Goal: Task Accomplishment & Management: Complete application form

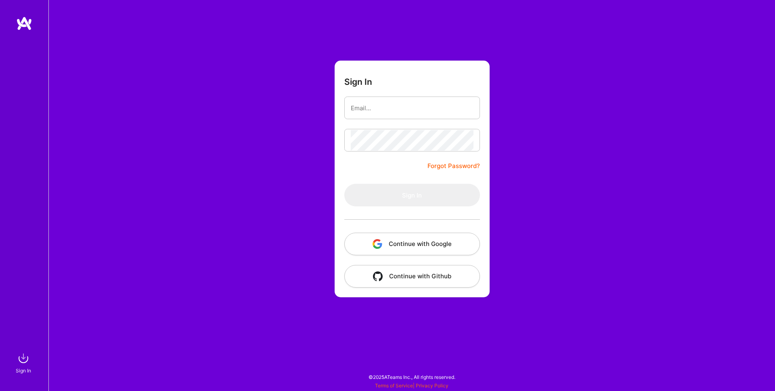
click at [381, 236] on button "Continue with Google" at bounding box center [412, 243] width 136 height 23
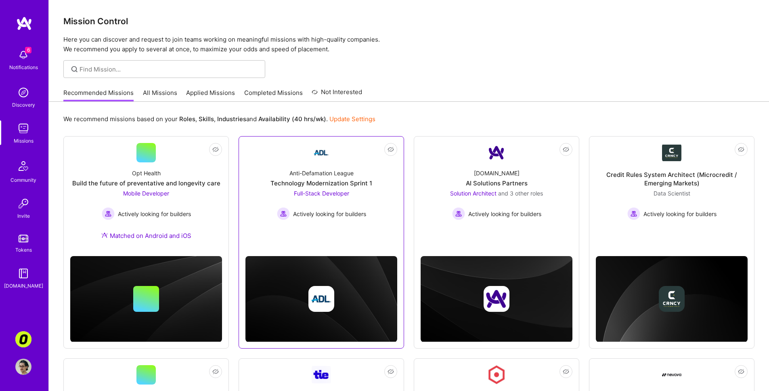
click at [289, 236] on link "Not Interested Anti-Defamation League Technology Modernization Sprint 1 Full-St…" at bounding box center [321, 191] width 152 height 96
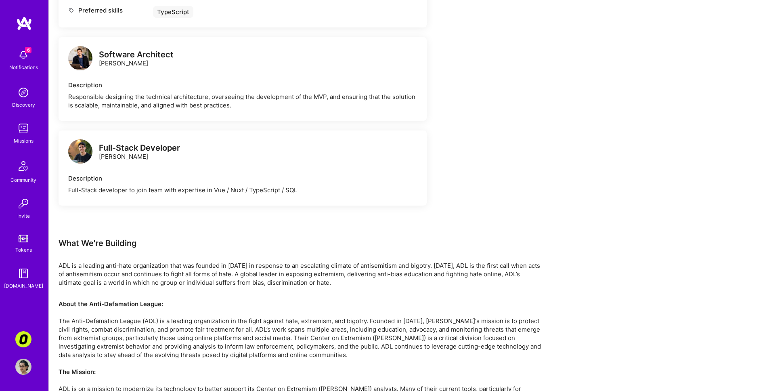
scroll to position [463, 0]
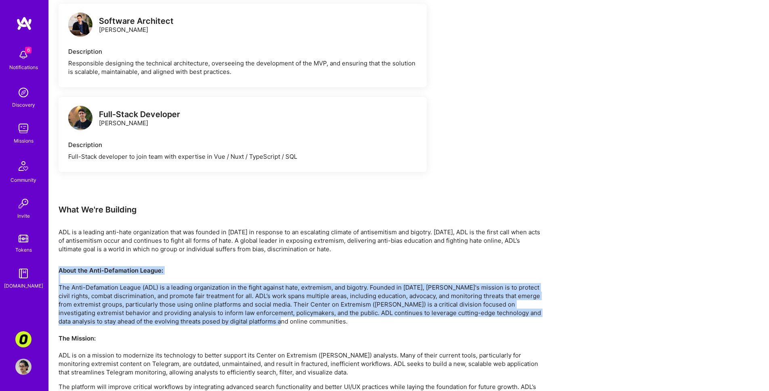
drag, startPoint x: 372, startPoint y: 281, endPoint x: 375, endPoint y: 332, distance: 51.8
click at [375, 332] on p "About the Anti-Defamation League: The Anti-Defamation League (ADL) is a leading…" at bounding box center [301, 321] width 484 height 110
click at [375, 333] on p "About the Anti-Defamation League: The Anti-Defamation League (ADL) is a leading…" at bounding box center [301, 321] width 484 height 110
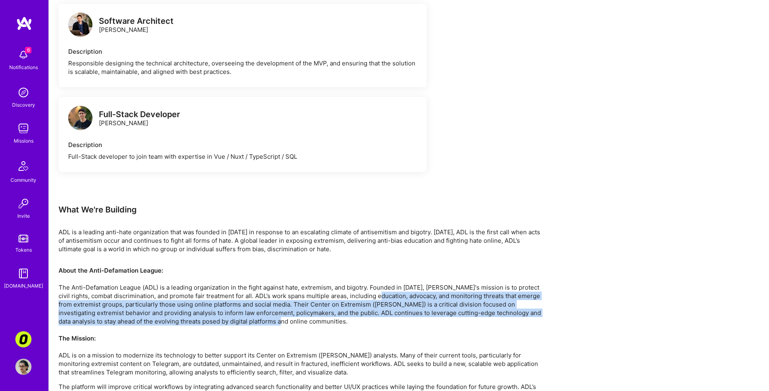
drag, startPoint x: 376, startPoint y: 330, endPoint x: 384, endPoint y: 302, distance: 29.3
click at [384, 302] on p "About the Anti-Defamation League: The Anti-Defamation League (ADL) is a leading…" at bounding box center [301, 321] width 484 height 110
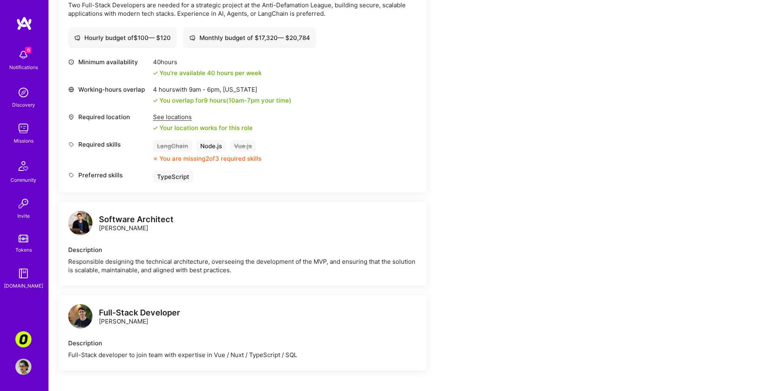
scroll to position [150, 0]
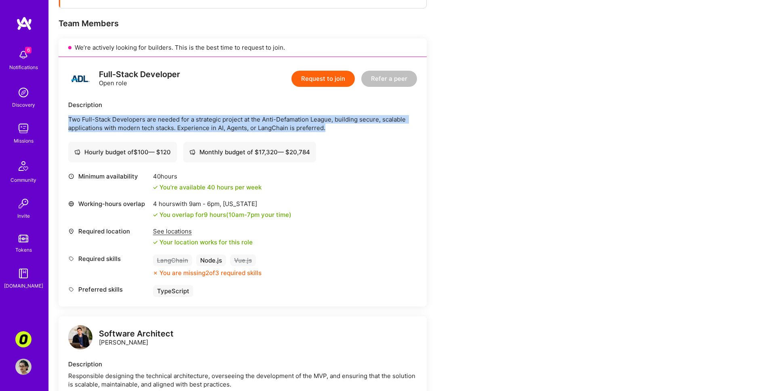
drag, startPoint x: 324, startPoint y: 104, endPoint x: 341, endPoint y: 127, distance: 28.3
click at [341, 125] on div "Description Two Full-Stack Developers are needed for a strategic project at the…" at bounding box center [242, 115] width 349 height 31
click at [340, 128] on p "Two Full-Stack Developers are needed for a strategic project at the Anti-Defama…" at bounding box center [242, 123] width 349 height 17
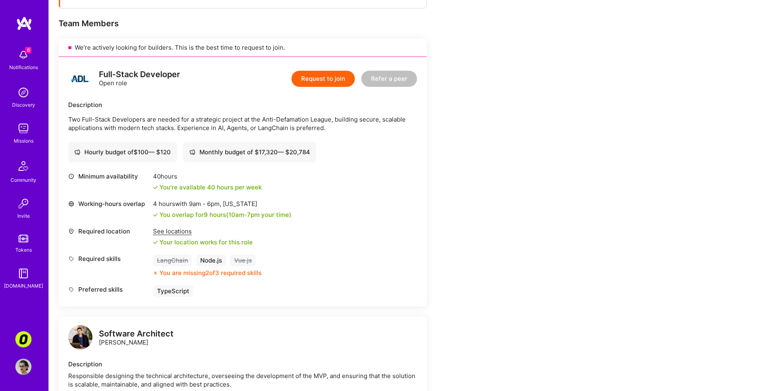
click at [73, 339] on img at bounding box center [80, 337] width 24 height 24
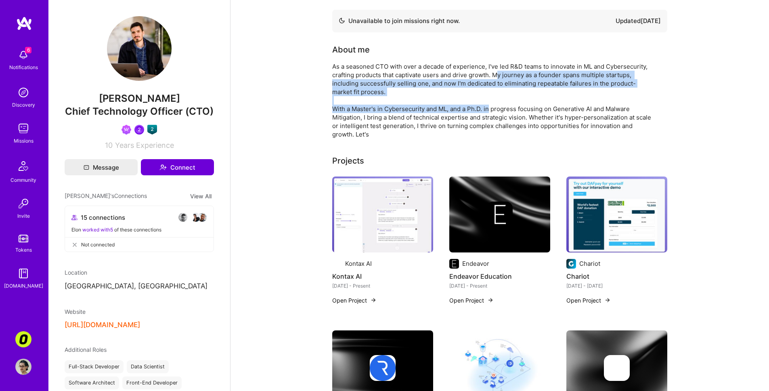
drag, startPoint x: 497, startPoint y: 74, endPoint x: 488, endPoint y: 111, distance: 38.1
click at [488, 111] on div "As a seasoned CTO with over a decade of experience, I've led R&D teams to innov…" at bounding box center [493, 100] width 323 height 76
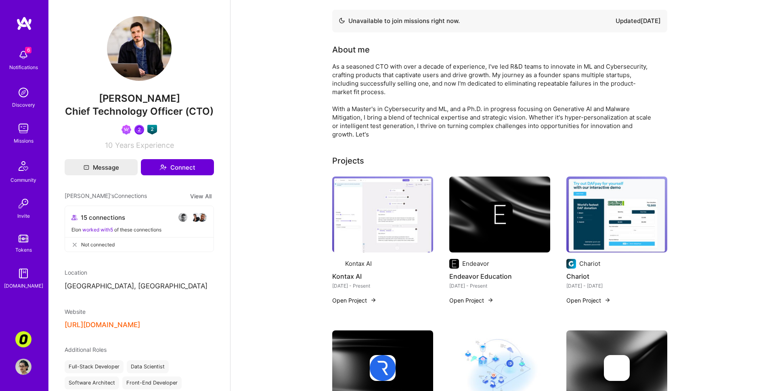
click at [487, 114] on div "As a seasoned CTO with over a decade of experience, I've led R&D teams to innov…" at bounding box center [493, 100] width 323 height 76
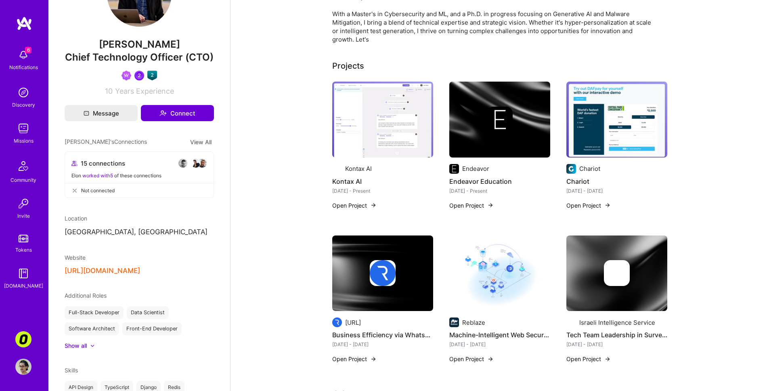
scroll to position [91, 0]
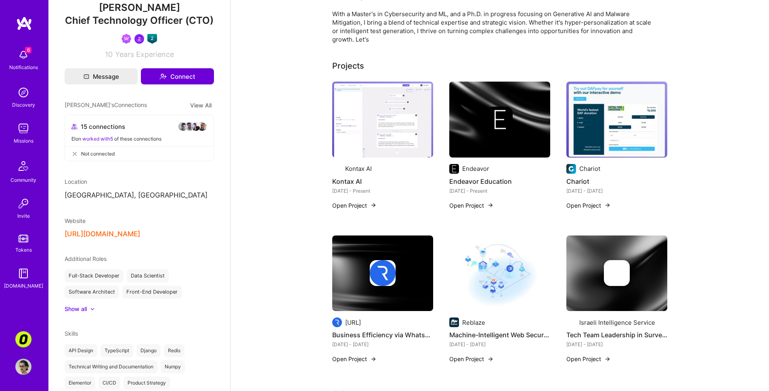
click at [129, 238] on button "https://salfati.group/" at bounding box center [102, 234] width 75 height 8
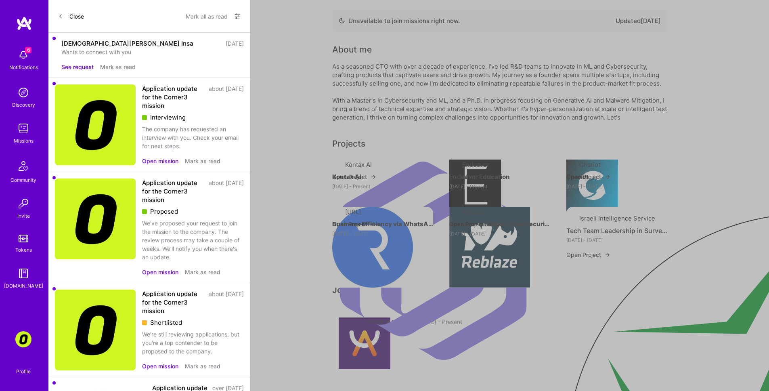
scroll to position [150, 0]
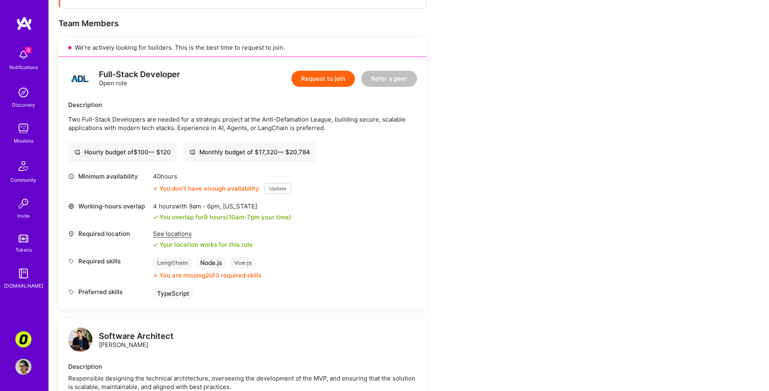
drag, startPoint x: 234, startPoint y: 152, endPoint x: 334, endPoint y: 142, distance: 100.1
click at [334, 142] on div "Hourly budget of $ 100 — $ 120 Monthly budget of $ 17,320 — $ 20,784" at bounding box center [242, 152] width 349 height 21
drag, startPoint x: 330, startPoint y: 144, endPoint x: 334, endPoint y: 161, distance: 17.0
click at [334, 161] on div "Hourly budget of $ 100 — $ 120 Monthly budget of $ 17,320 — $ 20,784" at bounding box center [242, 152] width 349 height 21
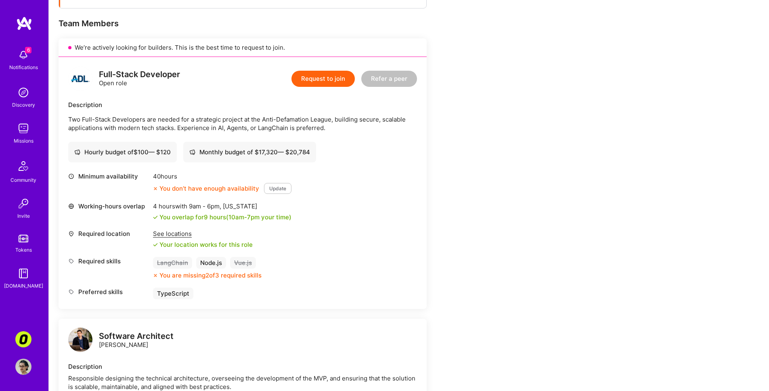
drag, startPoint x: 334, startPoint y: 154, endPoint x: 335, endPoint y: 140, distance: 13.7
click at [335, 140] on div "Full-Stack Developer Open role Request to join Refer a peer Description Two Ful…" at bounding box center [243, 183] width 368 height 252
drag, startPoint x: 329, startPoint y: 153, endPoint x: 328, endPoint y: 160, distance: 7.3
click at [329, 155] on div "Full-Stack Developer Open role Request to join Refer a peer Description Two Ful…" at bounding box center [243, 183] width 368 height 252
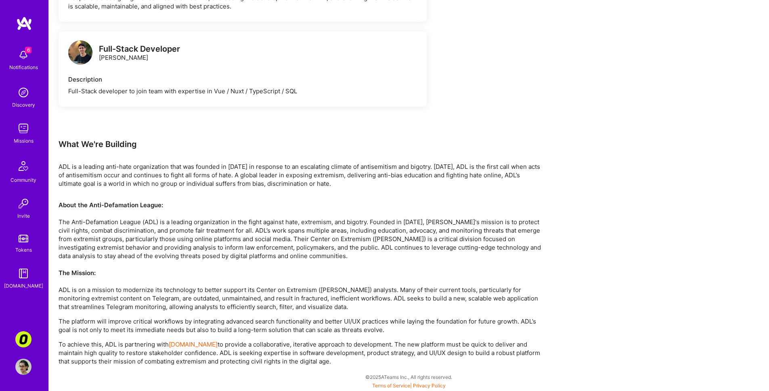
scroll to position [539, 0]
click at [85, 44] on img at bounding box center [80, 52] width 24 height 24
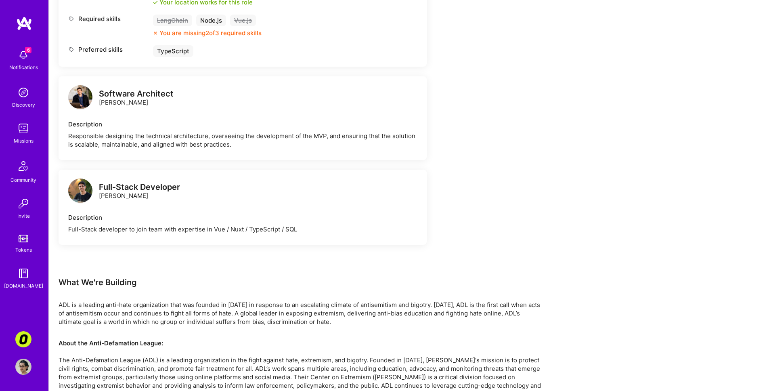
scroll to position [322, 0]
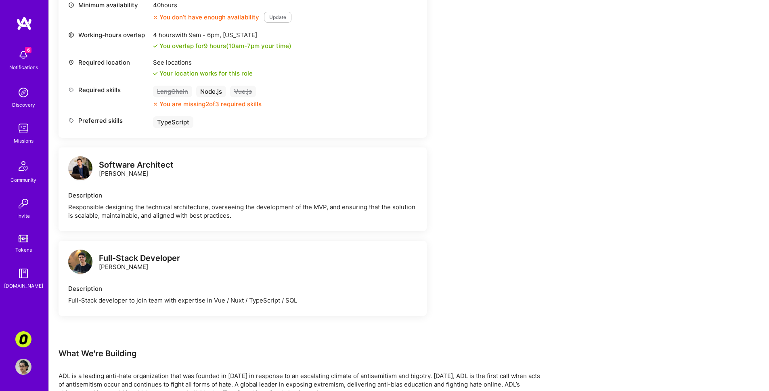
click at [71, 176] on img at bounding box center [80, 168] width 24 height 24
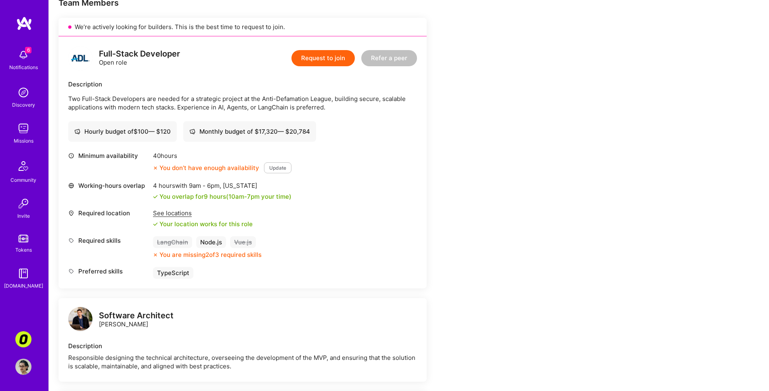
scroll to position [100, 0]
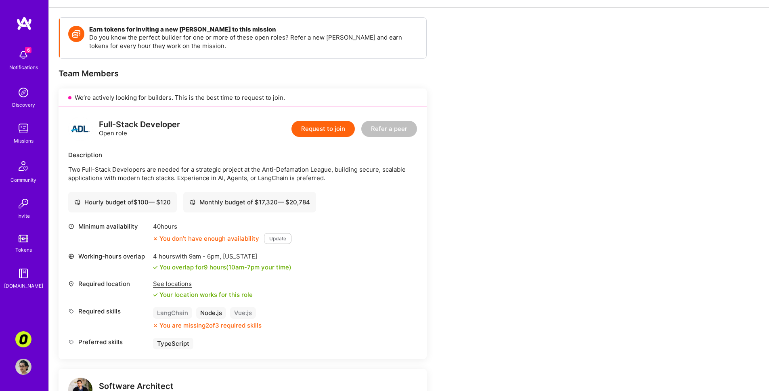
drag, startPoint x: 208, startPoint y: 211, endPoint x: 220, endPoint y: 215, distance: 12.8
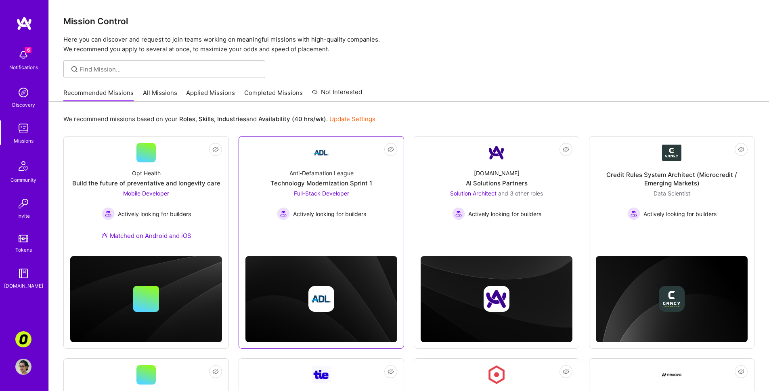
click at [326, 196] on span "Full-Stack Developer" at bounding box center [321, 193] width 55 height 7
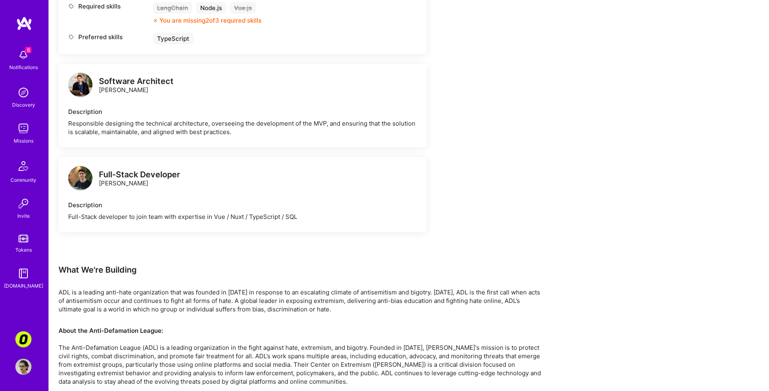
scroll to position [403, 0]
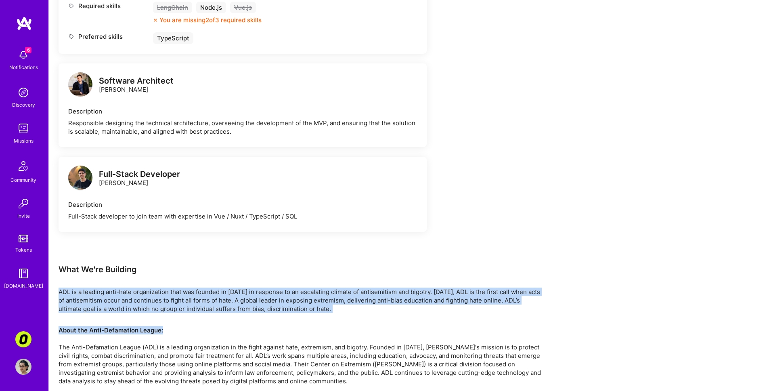
drag, startPoint x: 279, startPoint y: 305, endPoint x: 306, endPoint y: 342, distance: 45.6
click at [306, 342] on div "Earn tokens for inviting a new A.Teamer to this mission Do you know the perfect…" at bounding box center [301, 102] width 484 height 775
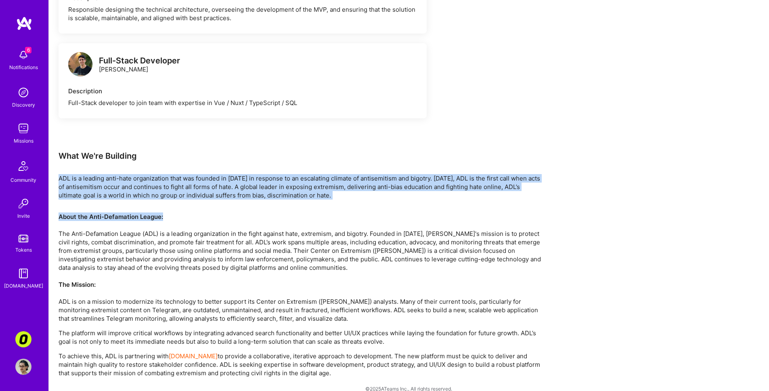
scroll to position [537, 0]
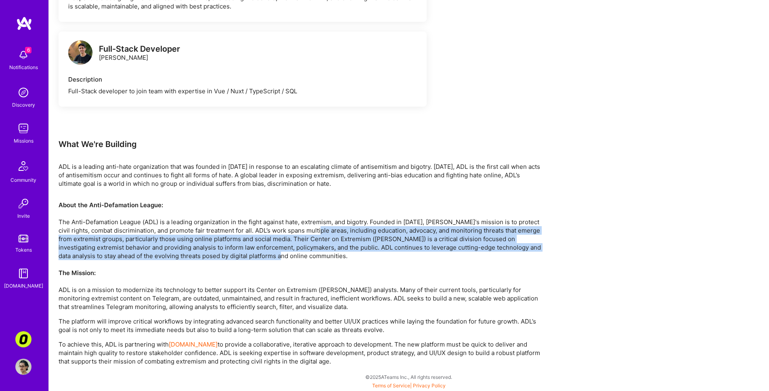
drag, startPoint x: 320, startPoint y: 232, endPoint x: 327, endPoint y: 259, distance: 27.6
click at [327, 259] on p "About the Anti-Defamation League: The Anti-Defamation League (ADL) is a leading…" at bounding box center [301, 256] width 484 height 110
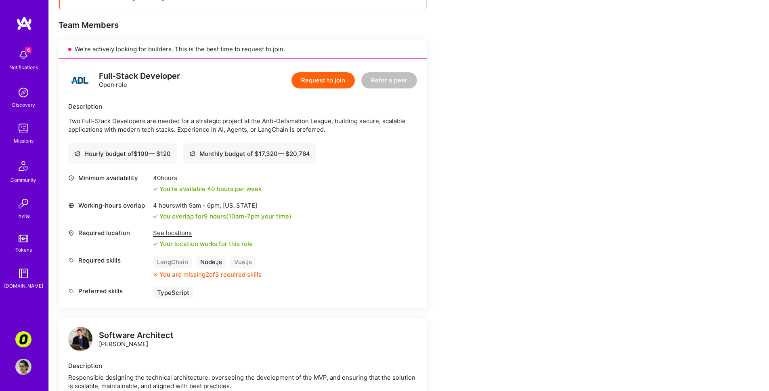
scroll to position [148, 0]
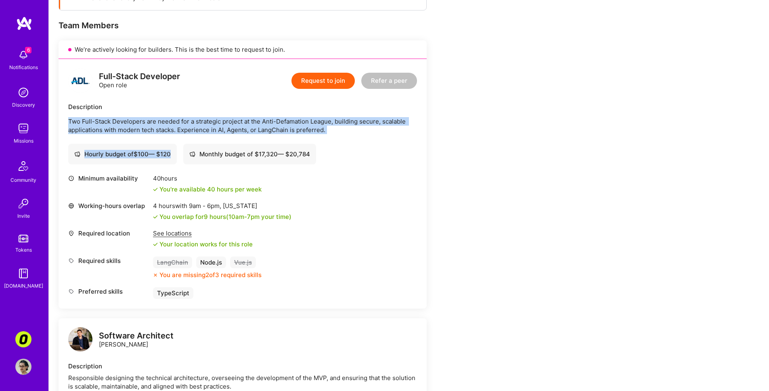
drag, startPoint x: 212, startPoint y: 110, endPoint x: 217, endPoint y: 143, distance: 33.5
click at [217, 143] on div "Full-Stack Developer Open role Request to join Refer a peer Description Two Ful…" at bounding box center [243, 183] width 368 height 249
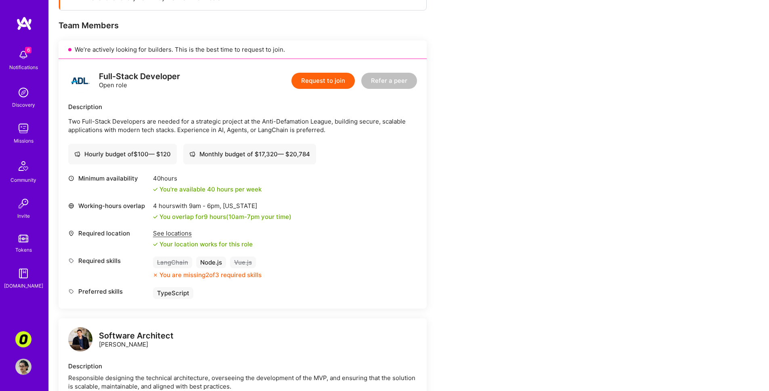
click at [330, 213] on div "Working-hours overlap 4 hours with 9am - 6pm , New York You overlap for 9 hours…" at bounding box center [242, 210] width 349 height 19
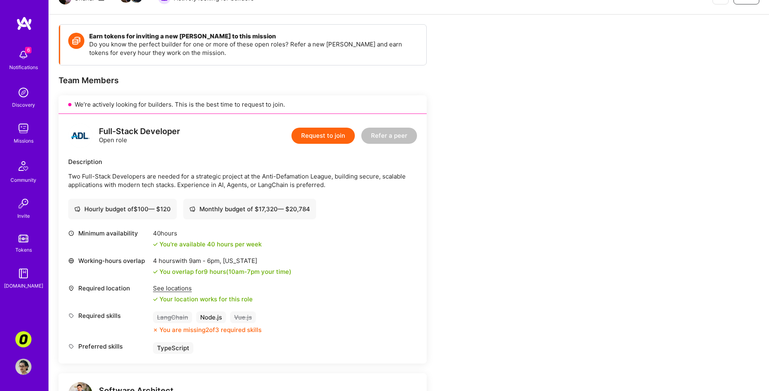
scroll to position [91, 0]
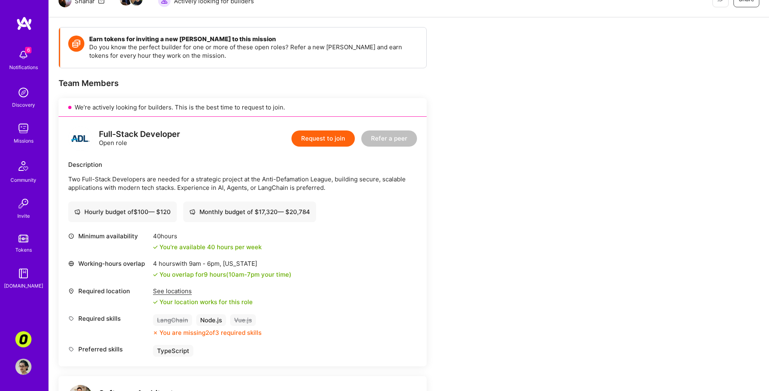
click at [338, 132] on button "Request to join" at bounding box center [322, 138] width 63 height 16
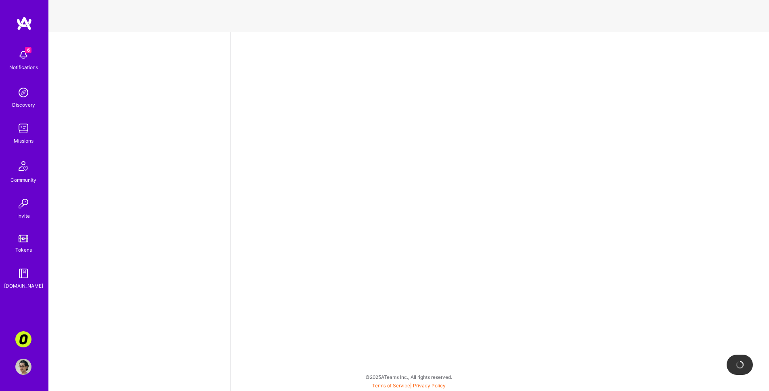
select select "US"
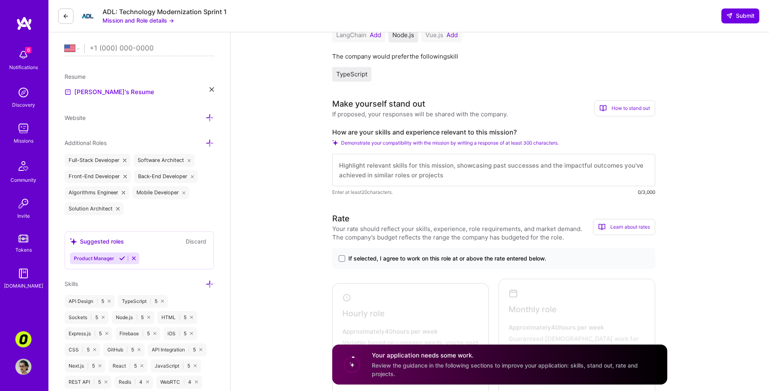
scroll to position [100, 0]
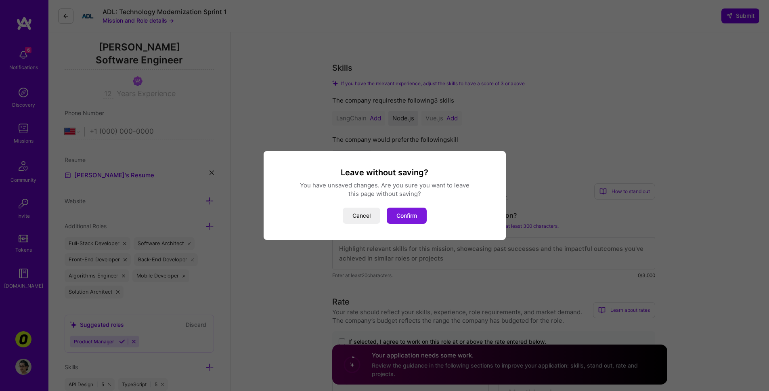
click at [415, 213] on button "Confirm" at bounding box center [407, 215] width 40 height 16
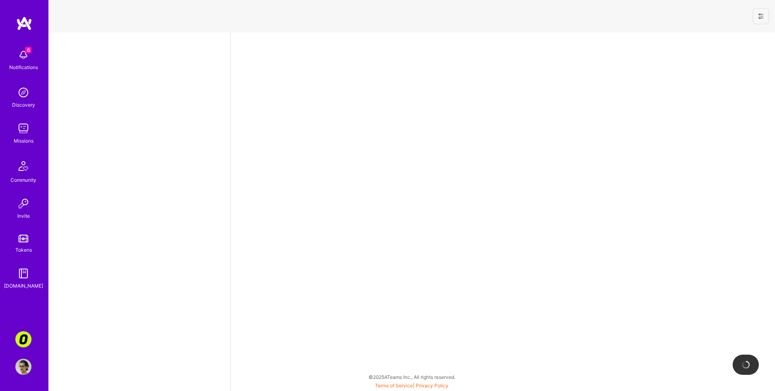
click at [320, 107] on div at bounding box center [502, 211] width 545 height 358
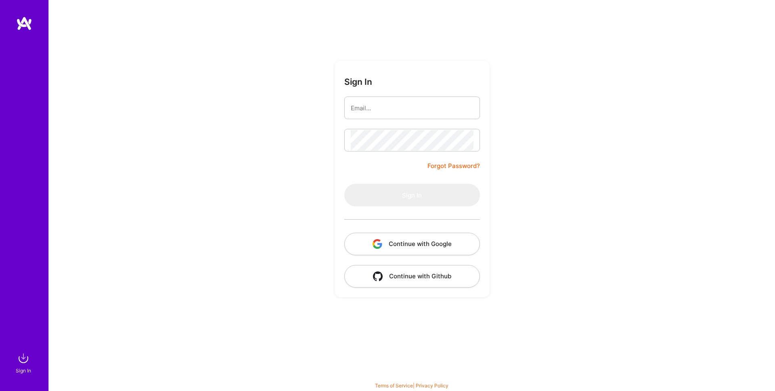
click at [428, 236] on button "Continue with Google" at bounding box center [412, 243] width 136 height 23
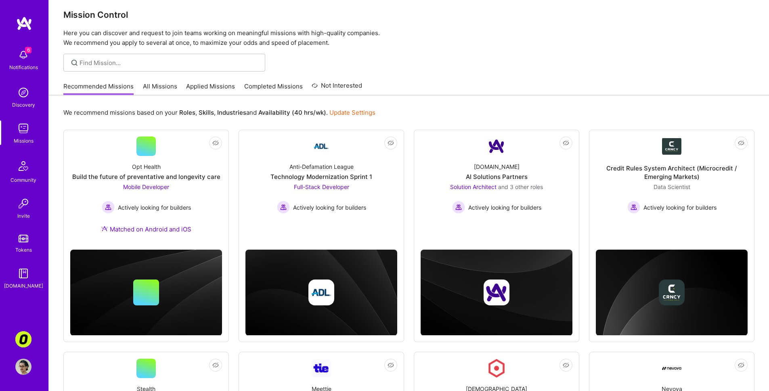
scroll to position [16, 0]
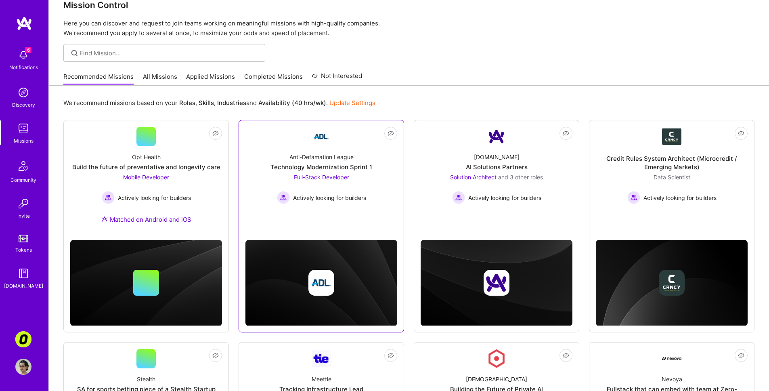
click at [291, 164] on div "Technology Modernization Sprint 1" at bounding box center [321, 167] width 102 height 8
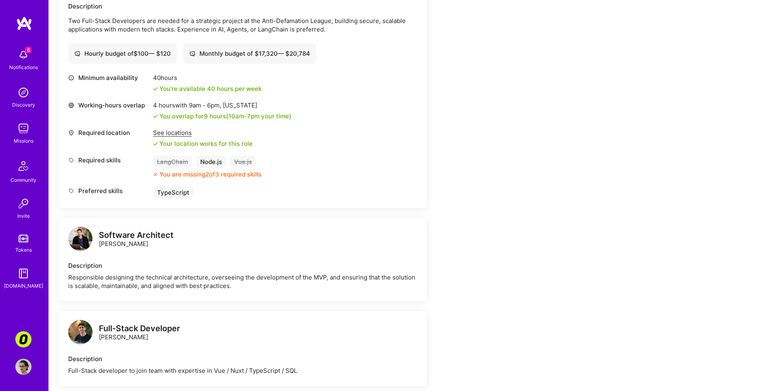
scroll to position [104, 0]
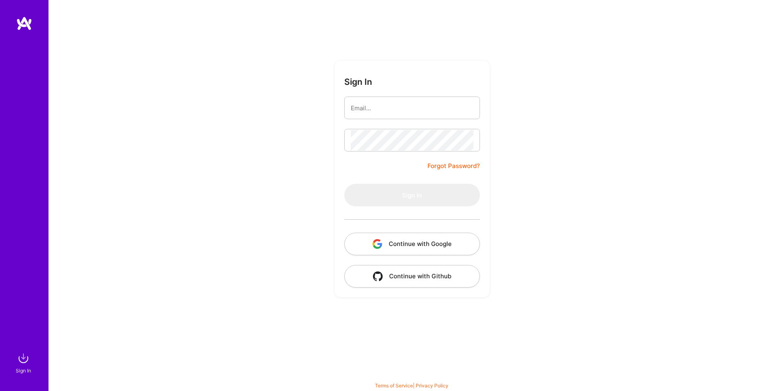
click at [403, 249] on button "Continue with Google" at bounding box center [412, 243] width 136 height 23
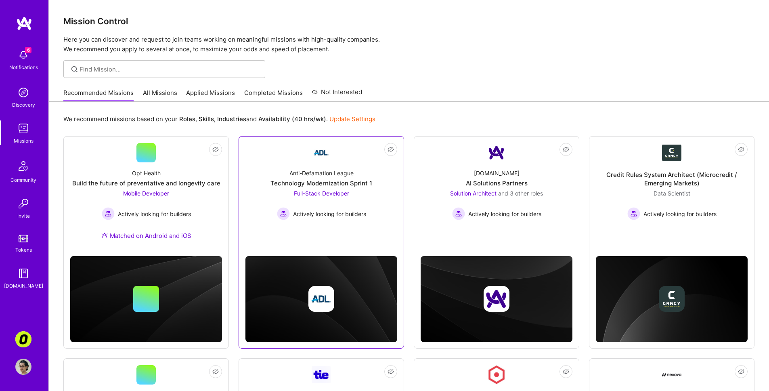
click at [364, 214] on span "Actively looking for builders" at bounding box center [329, 213] width 73 height 8
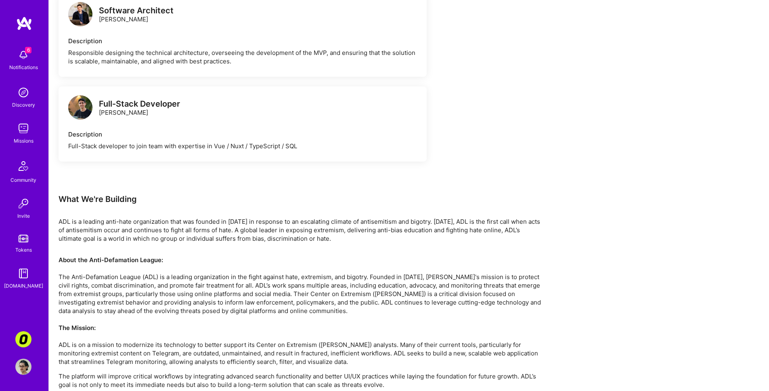
scroll to position [477, 0]
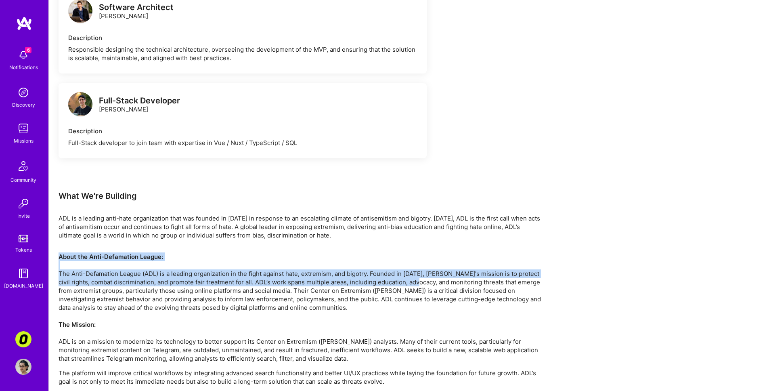
drag, startPoint x: 427, startPoint y: 272, endPoint x: 416, endPoint y: 310, distance: 39.8
click at [422, 297] on div "Earn tokens for inviting a new [PERSON_NAME] to this mission Do you know the pe…" at bounding box center [301, 28] width 484 height 775
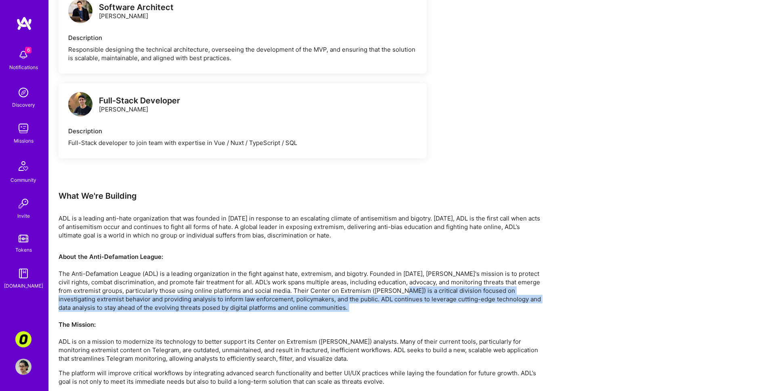
drag, startPoint x: 412, startPoint y: 320, endPoint x: 410, endPoint y: 298, distance: 21.8
click at [411, 300] on p "About the Anti-Defamation League: The Anti-Defamation League (ADL) is a leading…" at bounding box center [301, 307] width 484 height 110
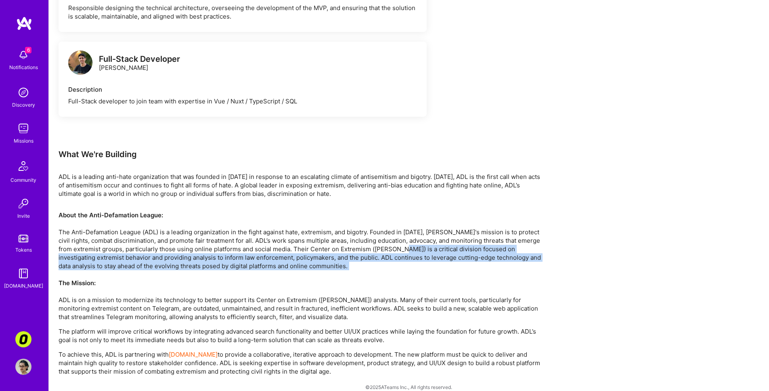
scroll to position [537, 0]
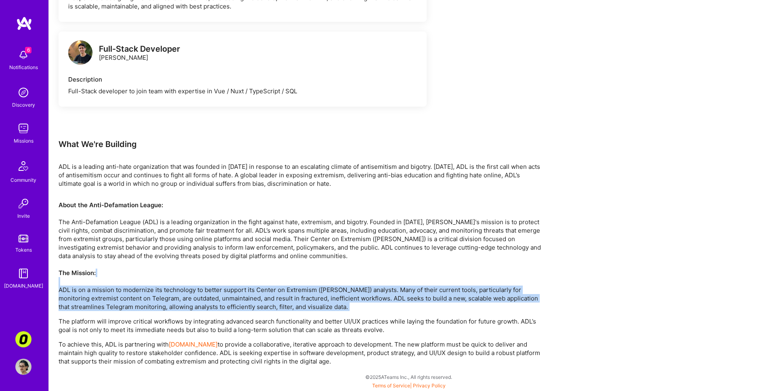
drag, startPoint x: 378, startPoint y: 290, endPoint x: 379, endPoint y: 311, distance: 21.0
click at [379, 311] on div "About the Anti-Defamation League: The Anti-Defamation League (ADL) is a leading…" at bounding box center [301, 283] width 484 height 165
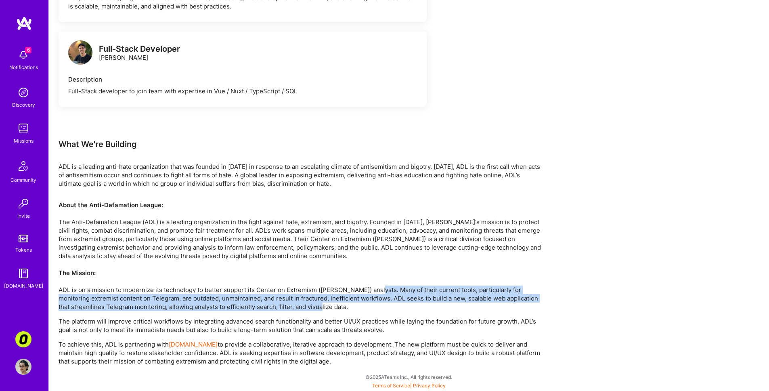
drag, startPoint x: 378, startPoint y: 309, endPoint x: 377, endPoint y: 285, distance: 23.4
click at [377, 285] on p "About the Anti-Defamation League: The Anti-Defamation League (ADL) is a leading…" at bounding box center [301, 256] width 484 height 110
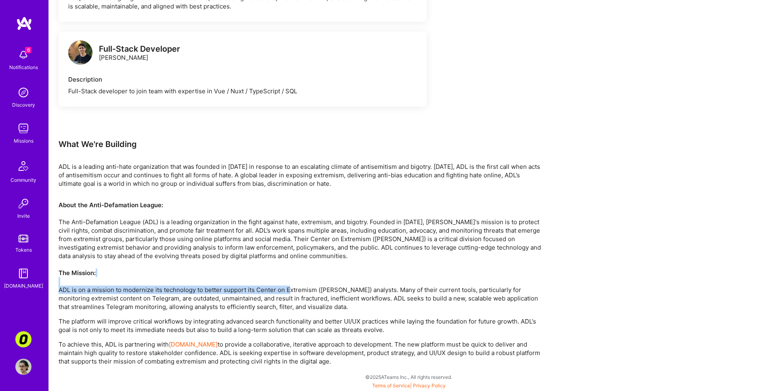
drag, startPoint x: 267, startPoint y: 281, endPoint x: 292, endPoint y: 288, distance: 26.3
click at [291, 288] on p "About the Anti-Defamation League: The Anti-Defamation League (ADL) is a leading…" at bounding box center [301, 256] width 484 height 110
click at [292, 288] on p "About the Anti-Defamation League: The Anti-Defamation League (ADL) is a leading…" at bounding box center [301, 256] width 484 height 110
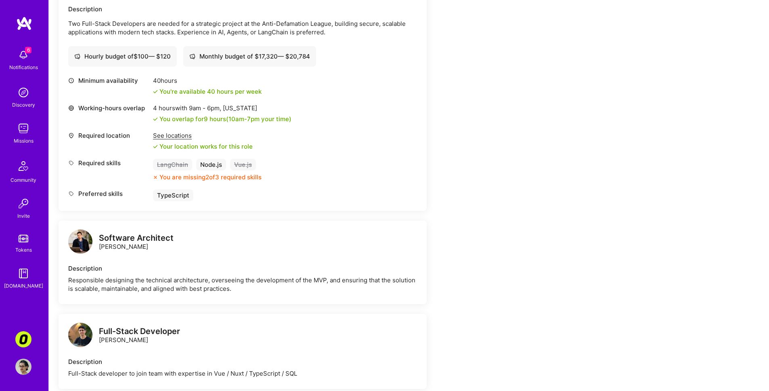
scroll to position [236, 0]
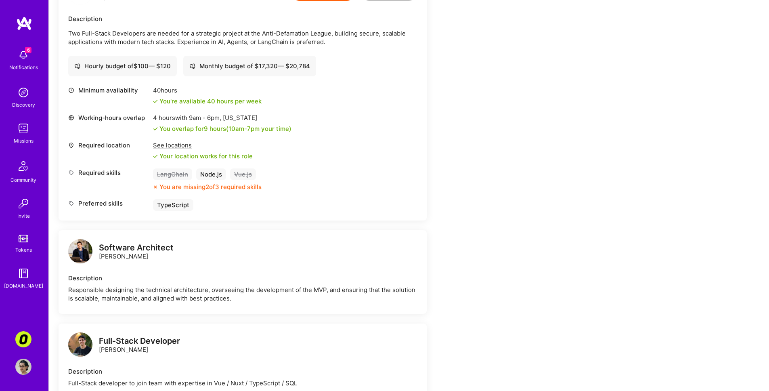
click at [177, 147] on div "See locations" at bounding box center [203, 145] width 100 height 8
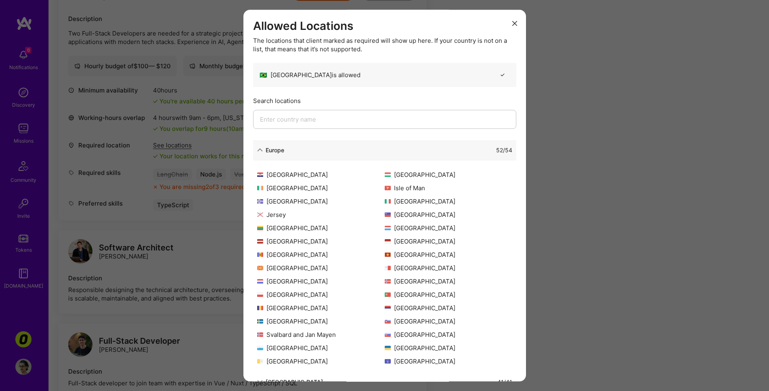
scroll to position [66, 0]
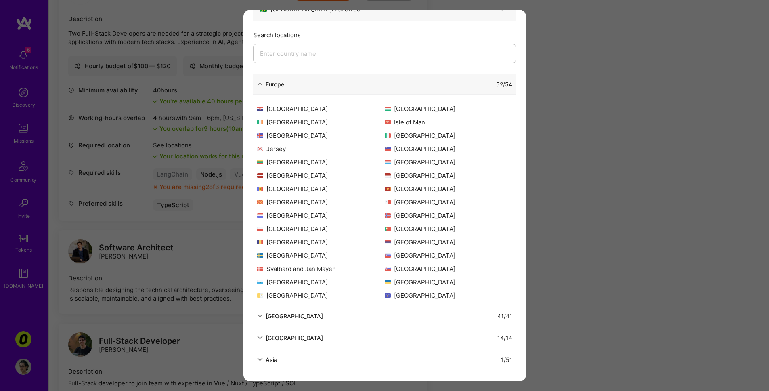
click at [307, 332] on div "South America 14 / 14" at bounding box center [384, 338] width 263 height 20
click at [296, 336] on div "South America" at bounding box center [293, 337] width 57 height 8
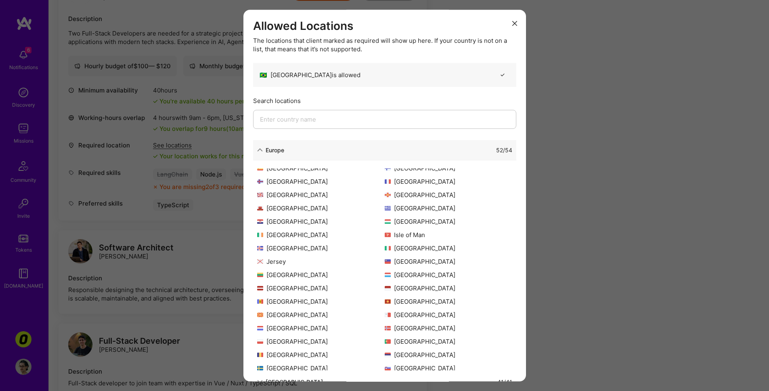
scroll to position [53, 0]
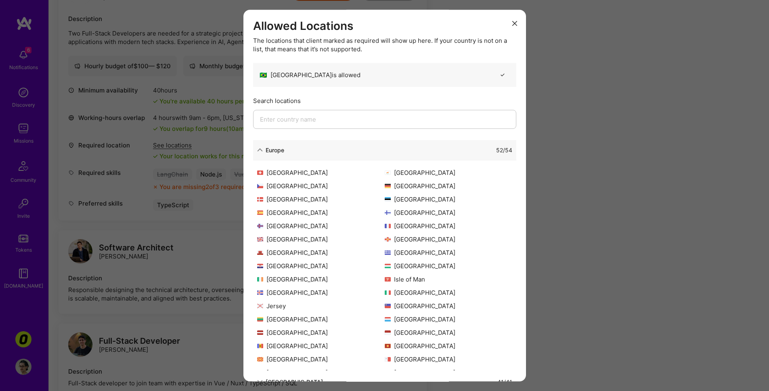
click at [579, 124] on div "Allowed Locations The locations that client marked as required will show up her…" at bounding box center [384, 195] width 769 height 391
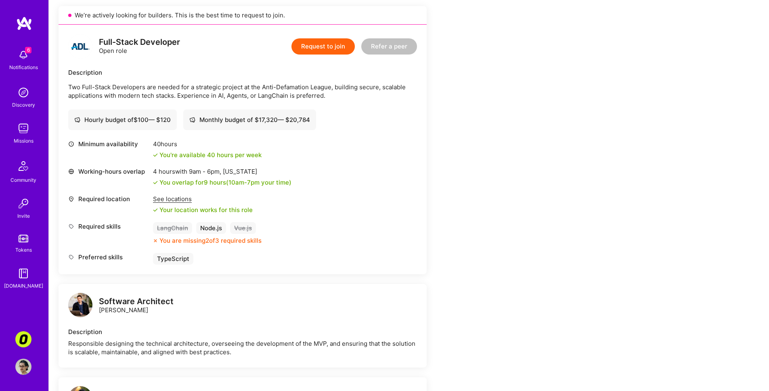
scroll to position [152, 0]
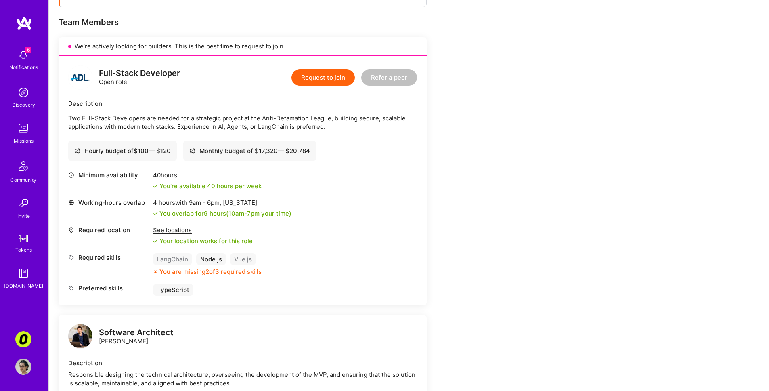
drag, startPoint x: 302, startPoint y: 172, endPoint x: 305, endPoint y: 188, distance: 16.5
click at [305, 188] on div "Minimum availability 40 hours You're available 40 hours per week" at bounding box center [242, 180] width 349 height 19
drag, startPoint x: 293, startPoint y: 188, endPoint x: 284, endPoint y: 160, distance: 28.6
click at [284, 160] on div "Full-Stack Developer Open role Request to join Refer a peer Description Two Ful…" at bounding box center [243, 180] width 368 height 249
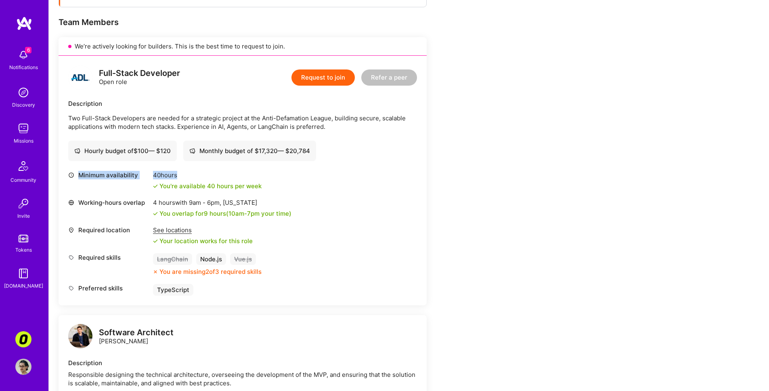
drag, startPoint x: 275, startPoint y: 173, endPoint x: 277, endPoint y: 190, distance: 17.1
click at [277, 190] on div "Minimum availability 40 hours You're available 40 hours per week Working-hours …" at bounding box center [242, 233] width 349 height 125
click at [291, 230] on div "Required location See locations Your location works for this role" at bounding box center [242, 235] width 349 height 19
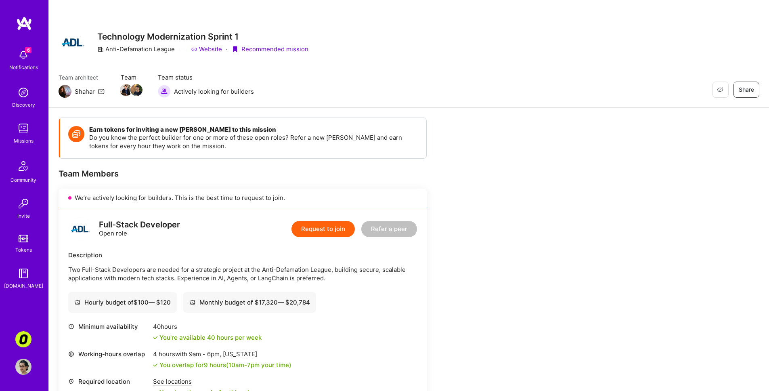
scroll to position [0, 0]
drag, startPoint x: 162, startPoint y: 109, endPoint x: 187, endPoint y: 111, distance: 25.2
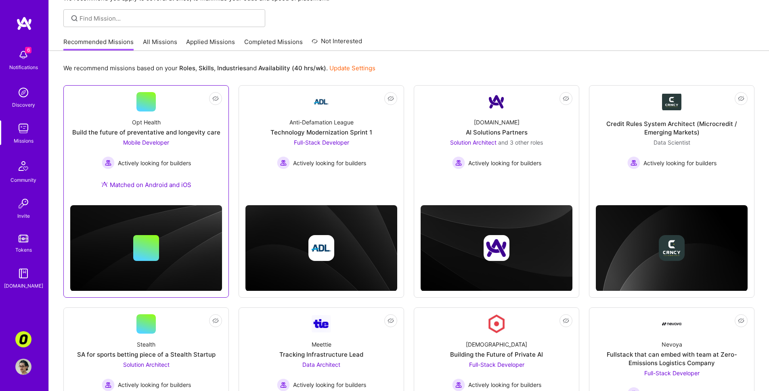
scroll to position [92, 0]
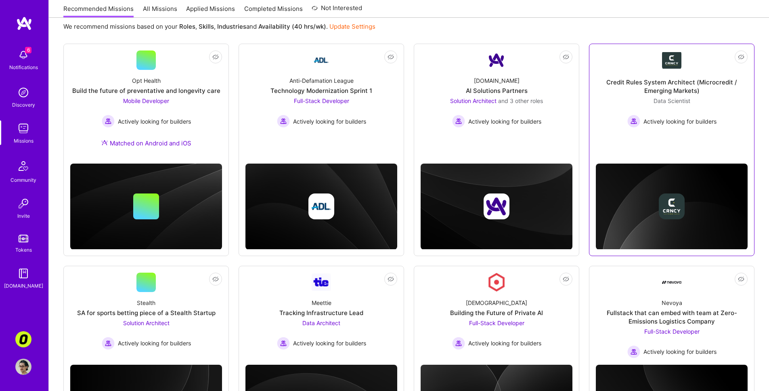
click at [639, 149] on div "Not Interested Credit Rules System Architect (Microcredit / Emerging Markets) D…" at bounding box center [671, 150] width 165 height 212
click at [612, 108] on div "Credit Rules System Architect (Microcredit / Emerging Markets) Data Scientist A…" at bounding box center [672, 99] width 152 height 58
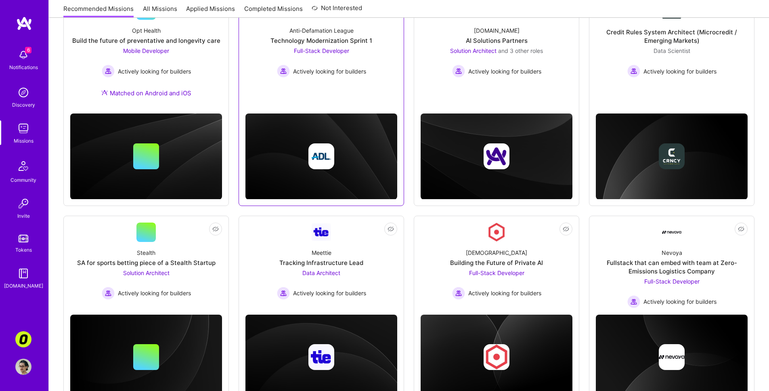
scroll to position [160, 0]
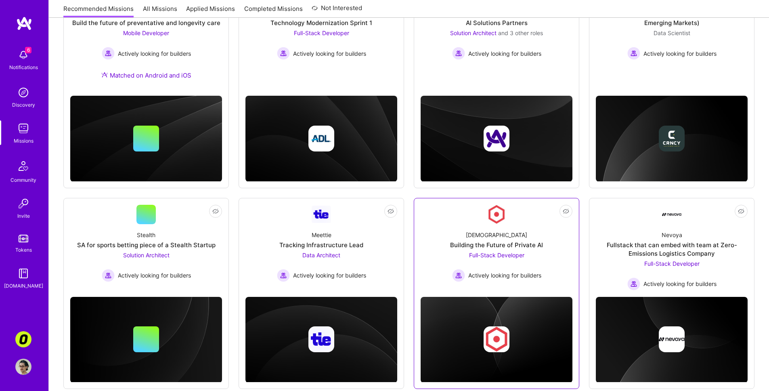
click at [442, 224] on div "Kynismos Building the Future of Private AI Full-Stack Developer Actively lookin…" at bounding box center [496, 253] width 152 height 58
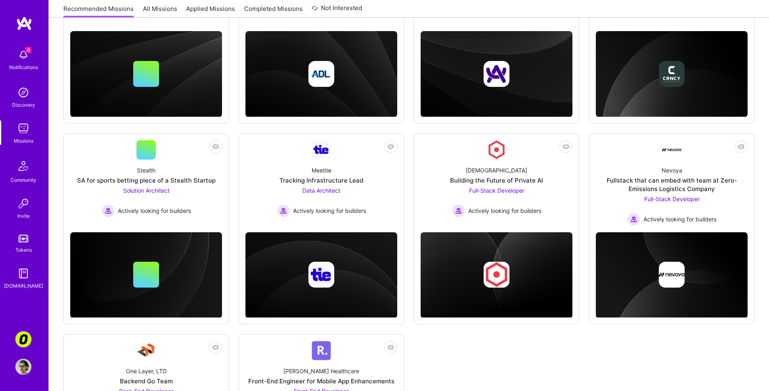
scroll to position [265, 0]
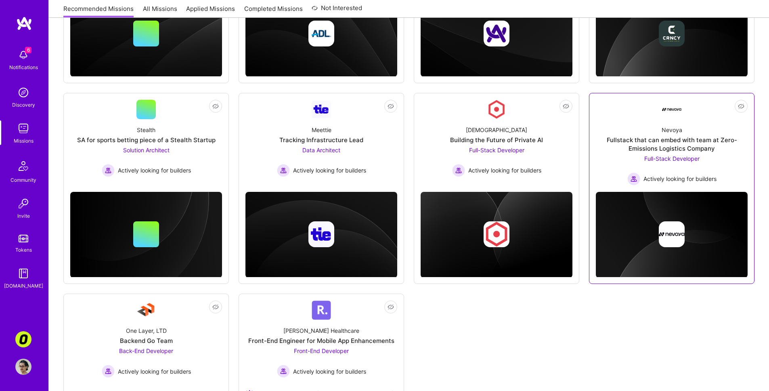
click at [617, 127] on div "Nevoya Fullstack that can embed with team at Zero-Emissions Logistics Company F…" at bounding box center [672, 152] width 152 height 66
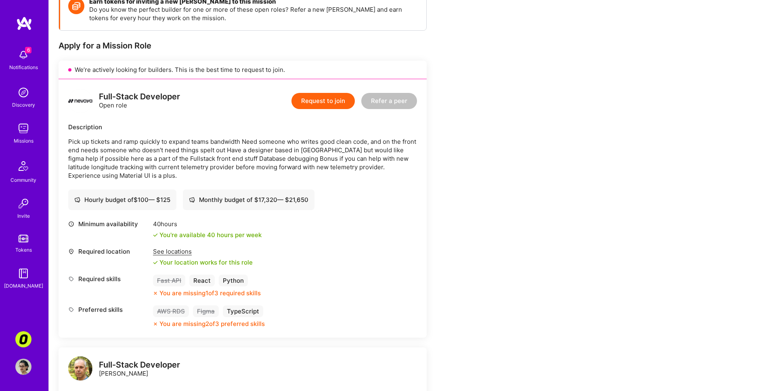
scroll to position [130, 0]
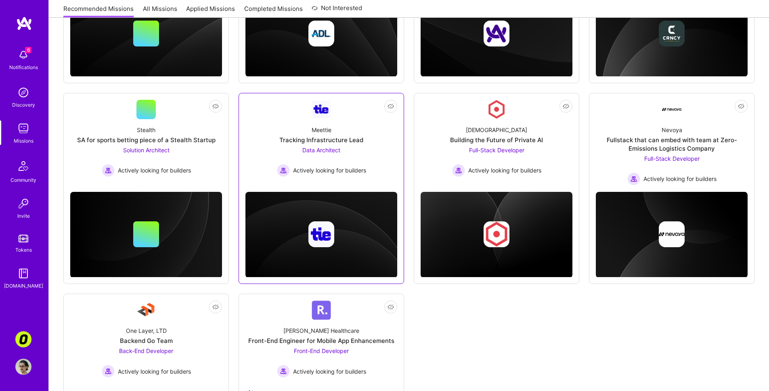
scroll to position [350, 0]
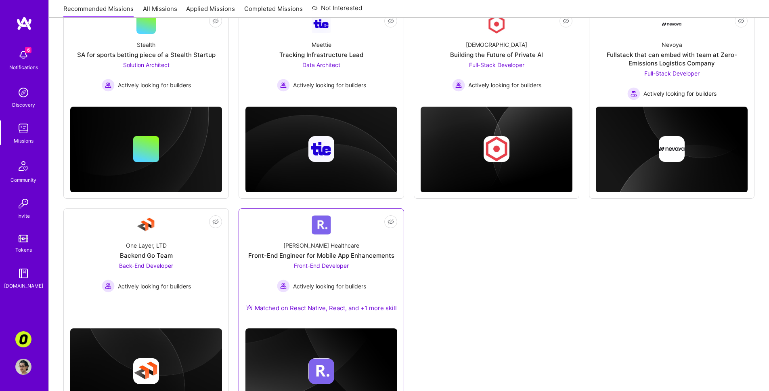
click at [375, 261] on div "Roger Healthcare Front-End Engineer for Mobile App Enhancements Front-End Devel…" at bounding box center [321, 277] width 152 height 87
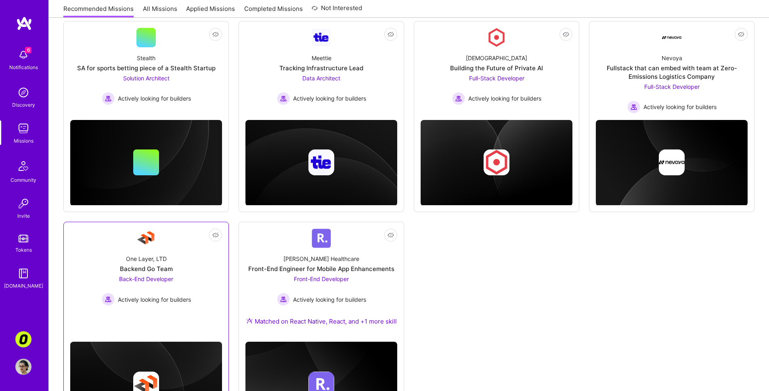
scroll to position [337, 0]
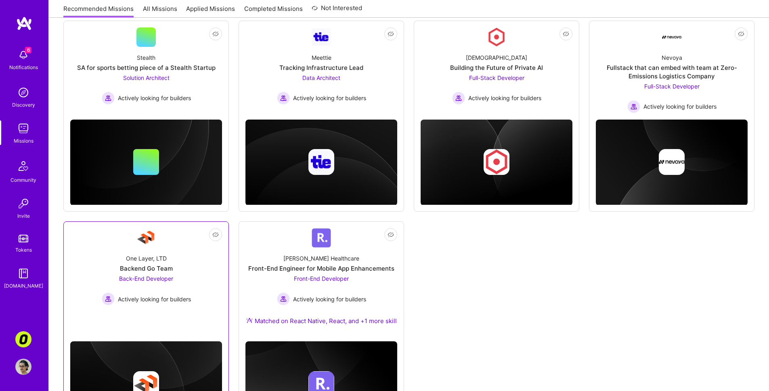
click at [197, 258] on div "One Layer, LTD Backend Go Team Back-End Developer Actively looking for builders" at bounding box center [146, 276] width 152 height 58
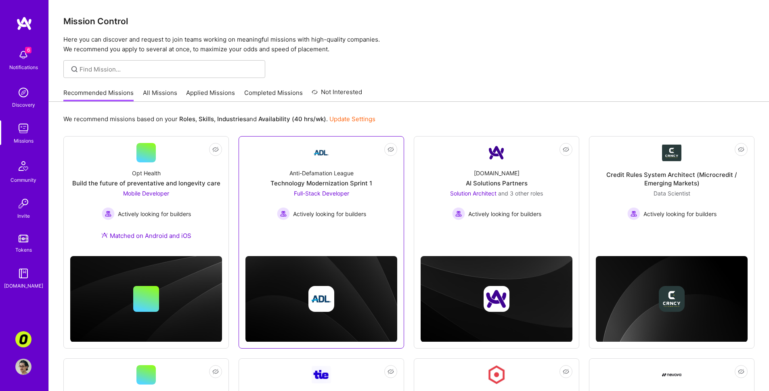
click at [366, 198] on div "Full-Stack Developer Actively looking for builders" at bounding box center [321, 204] width 89 height 31
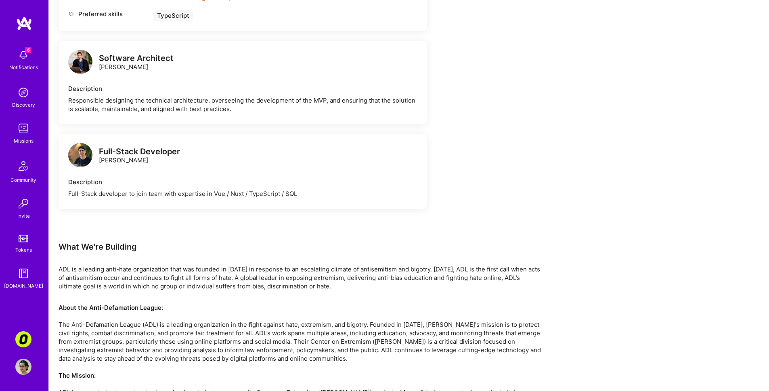
scroll to position [326, 0]
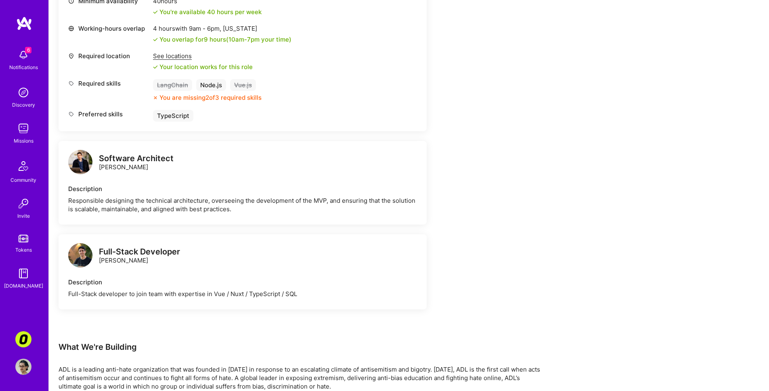
click at [483, 262] on div "Earn tokens for inviting a new A.Teamer to this mission Do you know the perfect…" at bounding box center [301, 179] width 484 height 775
click at [399, 196] on div "Responsible designing the technical architecture, overseeing the development of…" at bounding box center [242, 204] width 349 height 17
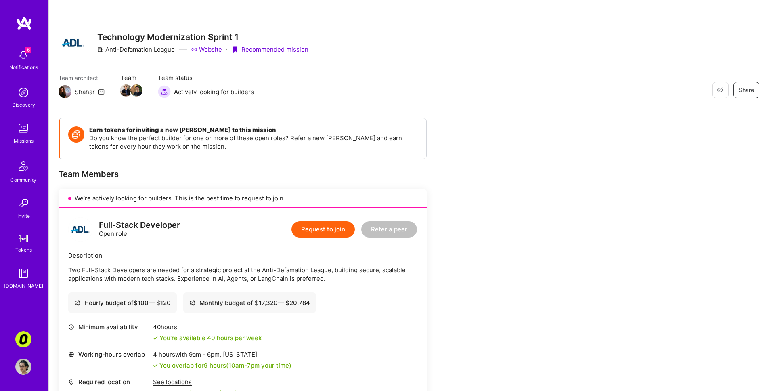
click at [18, 94] on img at bounding box center [23, 92] width 16 height 16
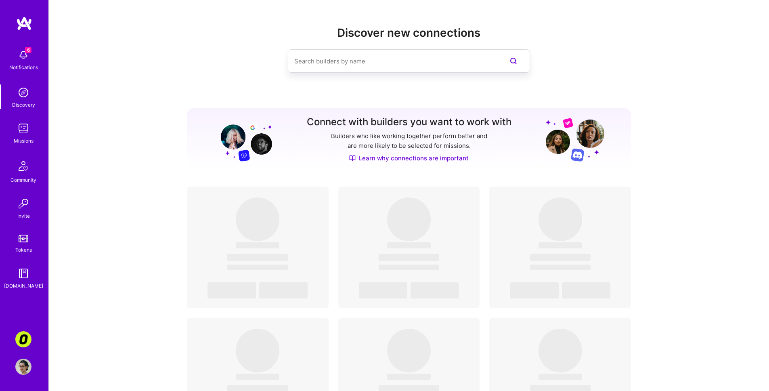
click at [13, 52] on div "6 Notifications" at bounding box center [23, 59] width 50 height 28
click at [265, 56] on div "6 6 Notifications Discovery Missions Community Invite Tokens A.Guide Corner3: B…" at bounding box center [384, 334] width 769 height 668
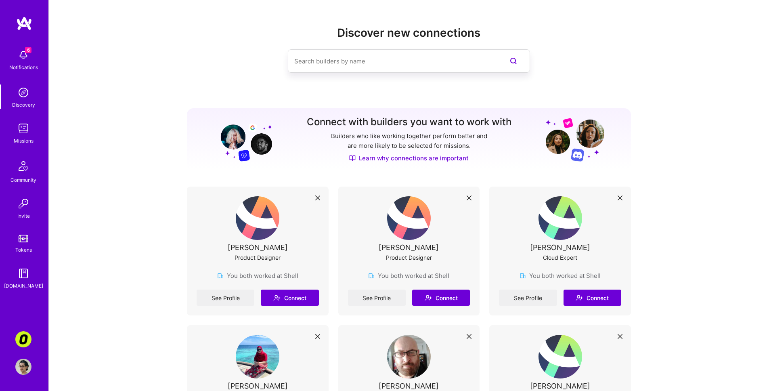
click at [24, 364] on img at bounding box center [23, 366] width 16 height 16
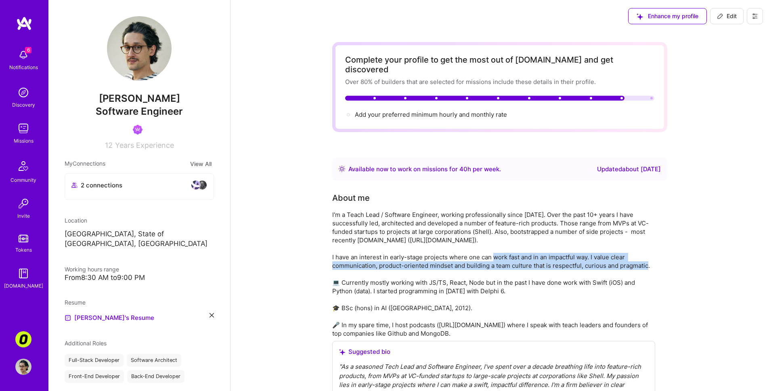
drag, startPoint x: 504, startPoint y: 248, endPoint x: 509, endPoint y: 263, distance: 16.1
click at [509, 263] on div "I'm a Teach Lead / Software Engineer, working professionally since 2012. Over t…" at bounding box center [493, 273] width 323 height 127
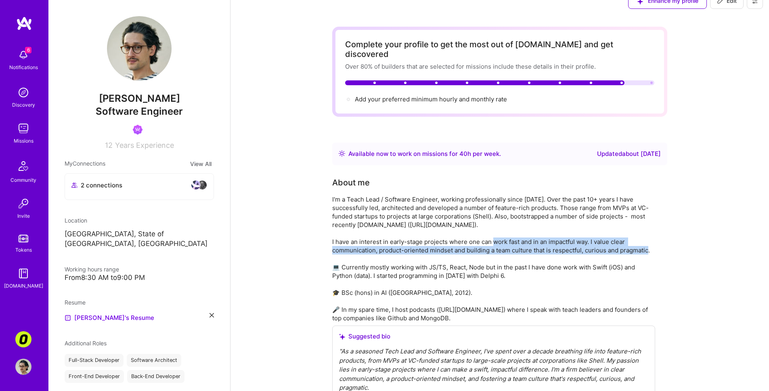
scroll to position [29, 0]
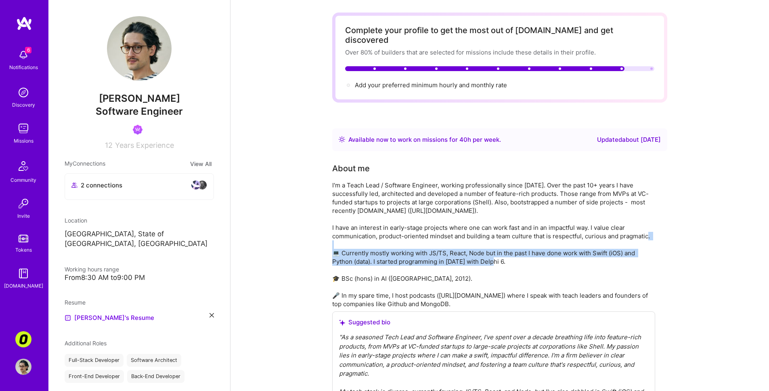
drag, startPoint x: 529, startPoint y: 240, endPoint x: 528, endPoint y: 235, distance: 4.5
click at [528, 236] on div "I'm a Teach Lead / Software Engineer, working professionally since 2012. Over t…" at bounding box center [493, 244] width 323 height 127
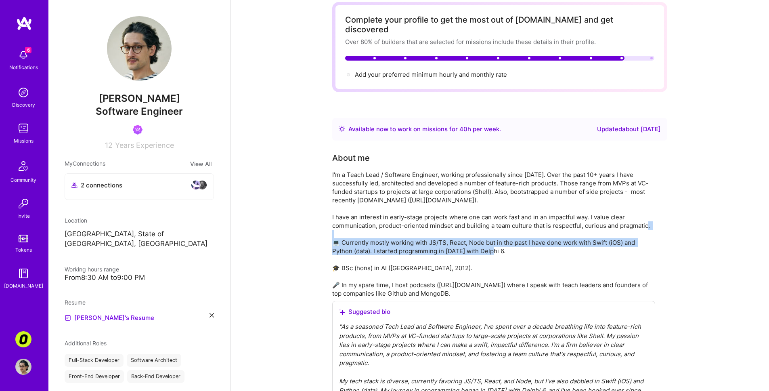
scroll to position [59, 0]
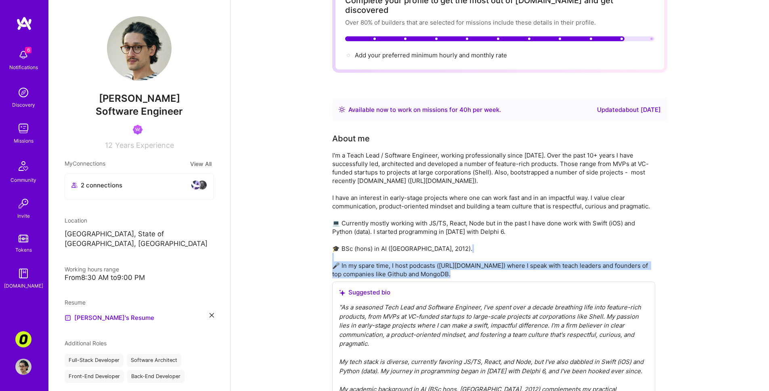
drag, startPoint x: 516, startPoint y: 243, endPoint x: 518, endPoint y: 272, distance: 28.3
click at [518, 272] on div "I'm a Teach Lead / Software Engineer, working professionally since 2012. Over t…" at bounding box center [493, 308] width 323 height 314
click at [518, 281] on div "Suggested bio " As a seasoned Tech Lead and Software Engineer, I've spent over …" at bounding box center [493, 373] width 323 height 184
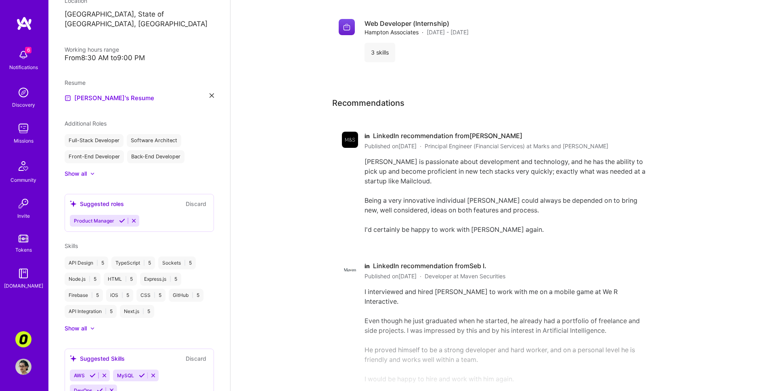
scroll to position [1701, 0]
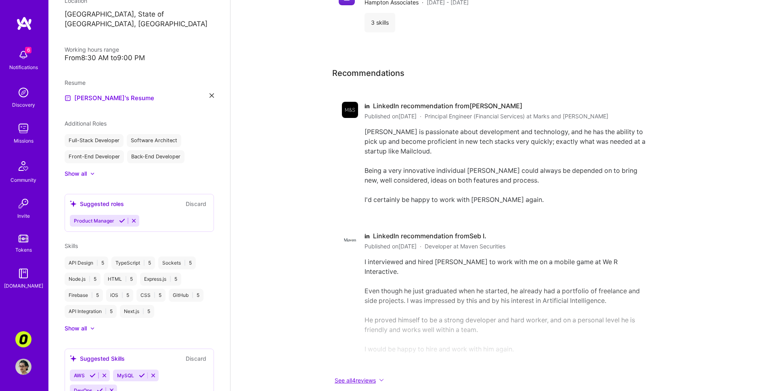
click at [371, 375] on button "See all 4 reviews" at bounding box center [493, 379] width 323 height 9
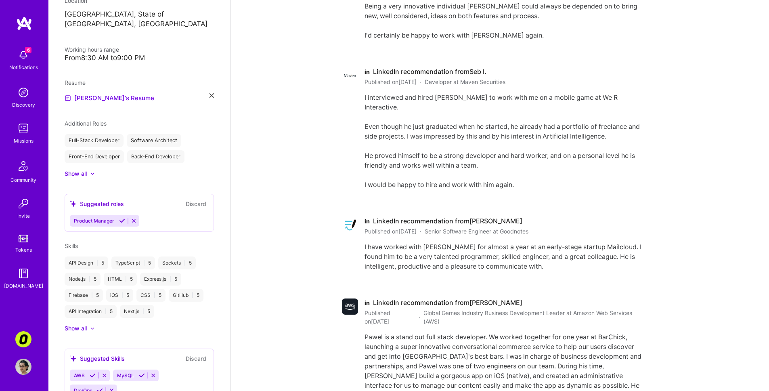
scroll to position [1908, 0]
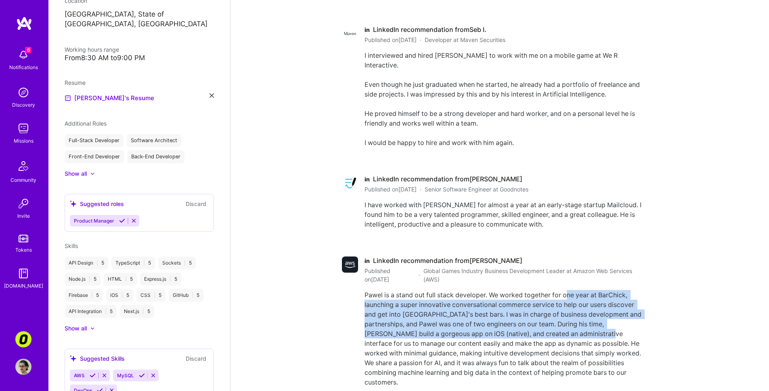
drag, startPoint x: 569, startPoint y: 274, endPoint x: 564, endPoint y: 313, distance: 38.6
click at [564, 313] on div "Pawel is a stand out full stack developer. We worked together for one year at B…" at bounding box center [504, 348] width 281 height 116
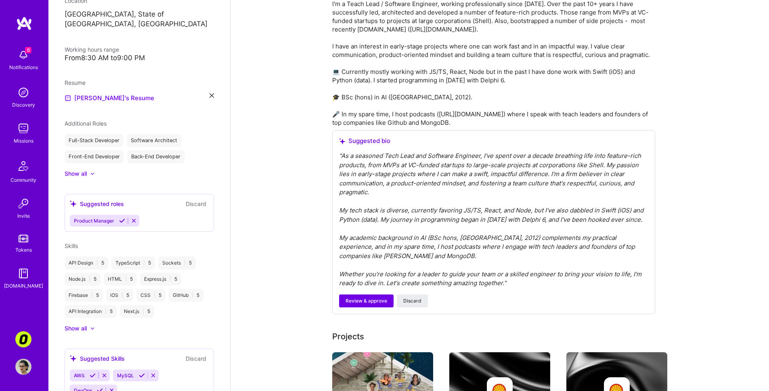
scroll to position [217, 0]
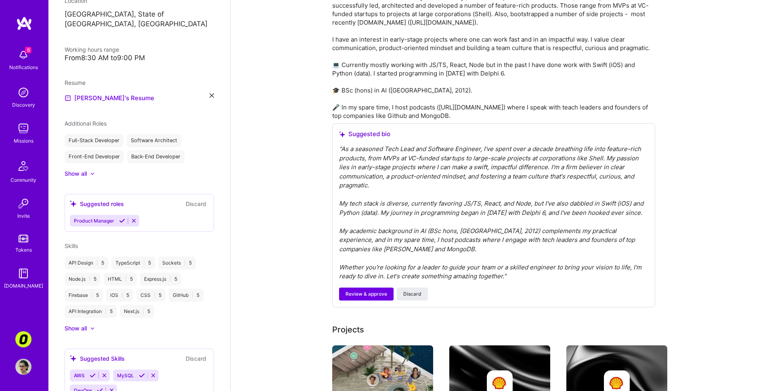
click at [32, 23] on link at bounding box center [24, 23] width 48 height 15
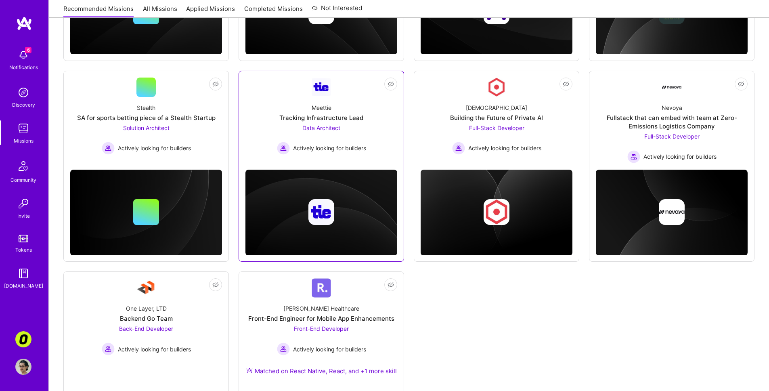
scroll to position [288, 0]
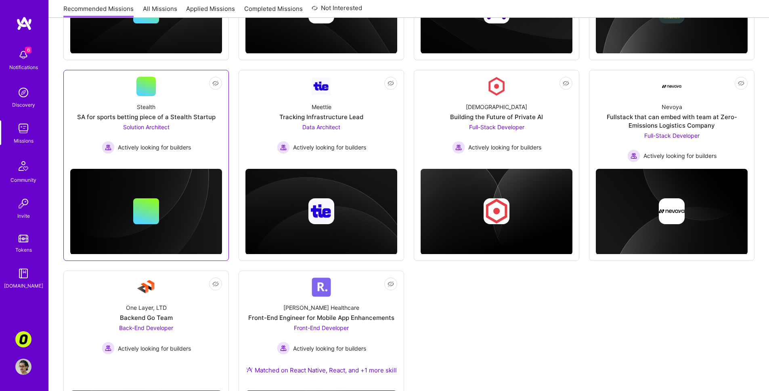
click at [192, 142] on div "Stealth SA for sports betting piece of a Stealth Startup Solution Architect Act…" at bounding box center [146, 125] width 152 height 58
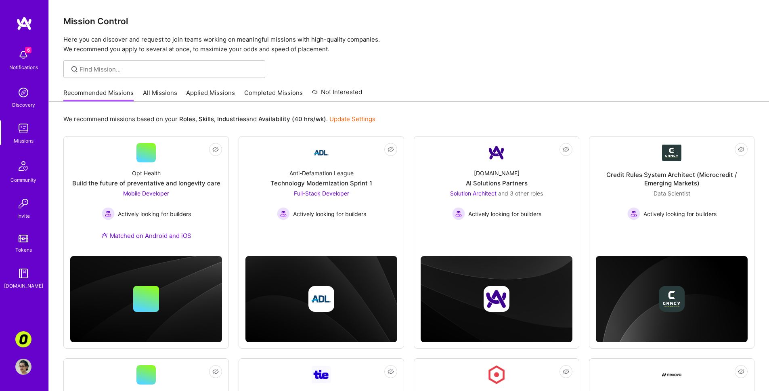
scroll to position [288, 0]
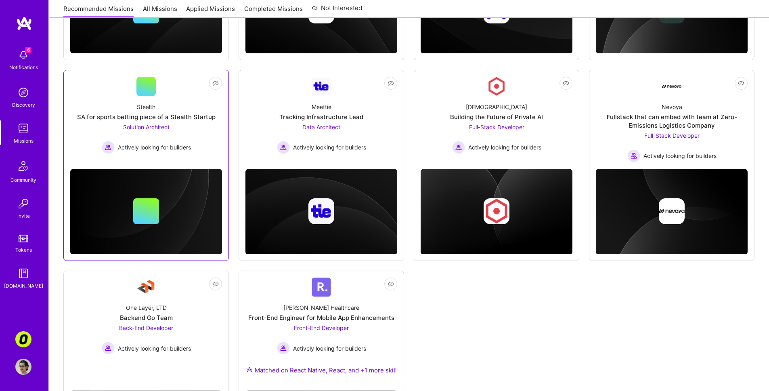
click at [159, 155] on link "Not Interested Stealth SA for sports betting piece of a Stealth Startup Solutio…" at bounding box center [146, 120] width 152 height 86
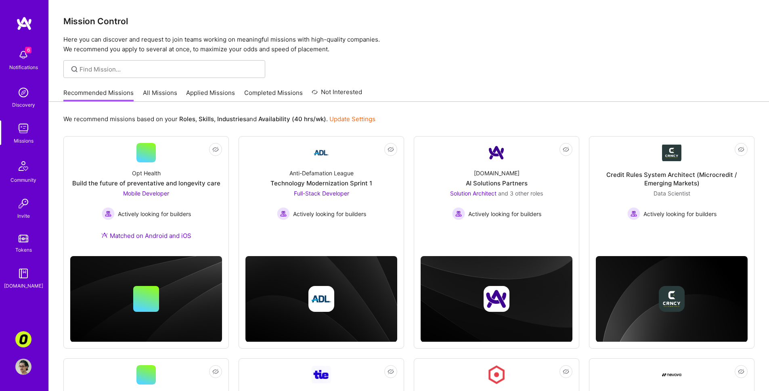
click at [162, 94] on link "All Missions" at bounding box center [160, 94] width 34 height 13
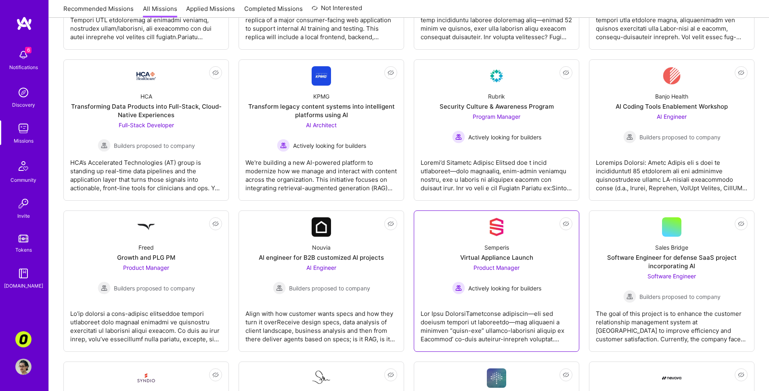
scroll to position [403, 0]
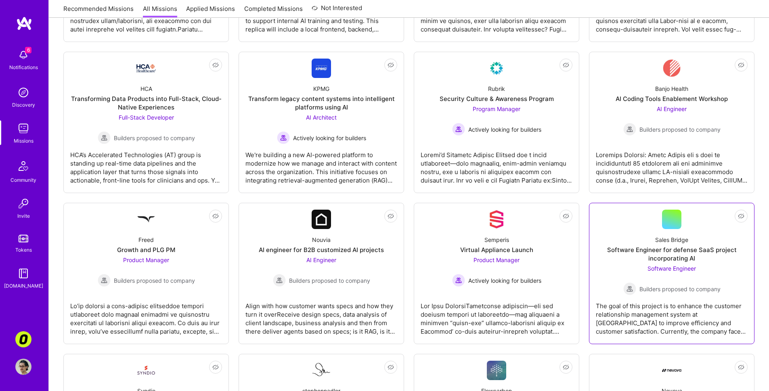
click at [648, 308] on div "The goal of this project is to enhance the customer relationship management sys…" at bounding box center [672, 315] width 152 height 40
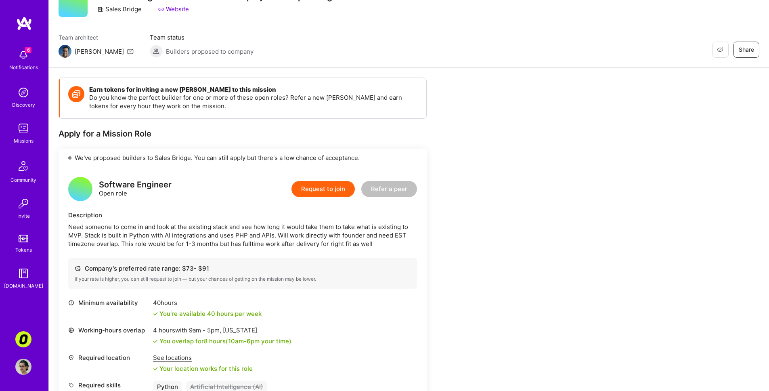
scroll to position [87, 0]
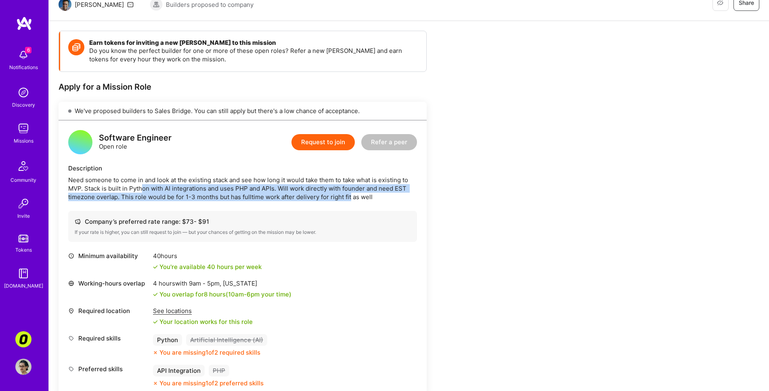
drag, startPoint x: 142, startPoint y: 184, endPoint x: 354, endPoint y: 199, distance: 213.1
click at [351, 199] on div "Need someone to come in and look at the existing stack and see how long it woul…" at bounding box center [242, 188] width 349 height 25
drag, startPoint x: 381, startPoint y: 201, endPoint x: 390, endPoint y: 179, distance: 23.3
click at [390, 179] on div "Need someone to come in and look at the existing stack and see how long it woul…" at bounding box center [242, 188] width 349 height 25
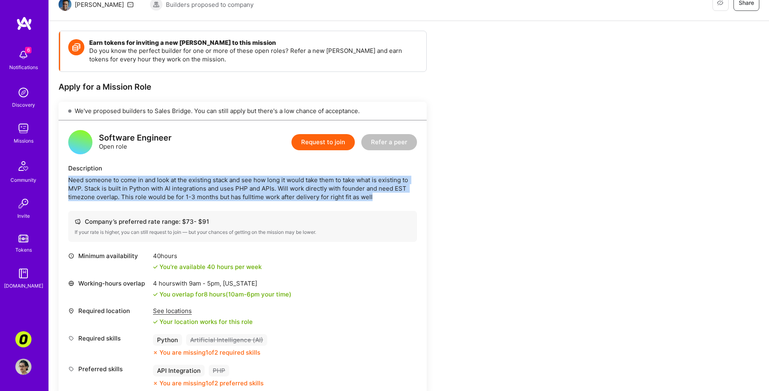
drag, startPoint x: 391, startPoint y: 171, endPoint x: 391, endPoint y: 197, distance: 26.2
click at [391, 196] on div "Description Need someone to come in and look at the existing stack and see how …" at bounding box center [242, 182] width 349 height 37
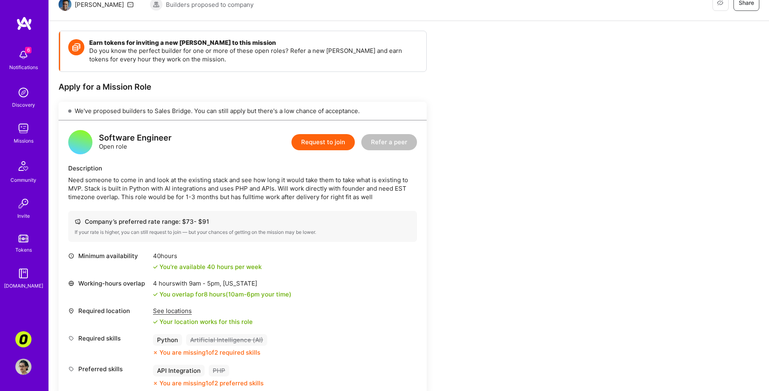
click at [431, 207] on div "Earn tokens for inviting a new A.Teamer to this mission Do you know the perfect…" at bounding box center [301, 293] width 484 height 525
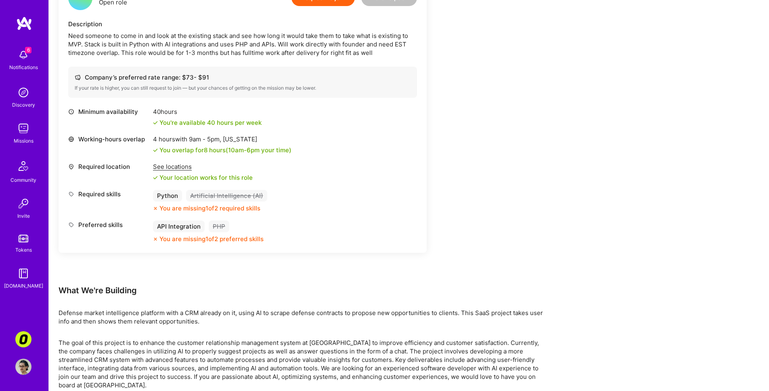
scroll to position [245, 0]
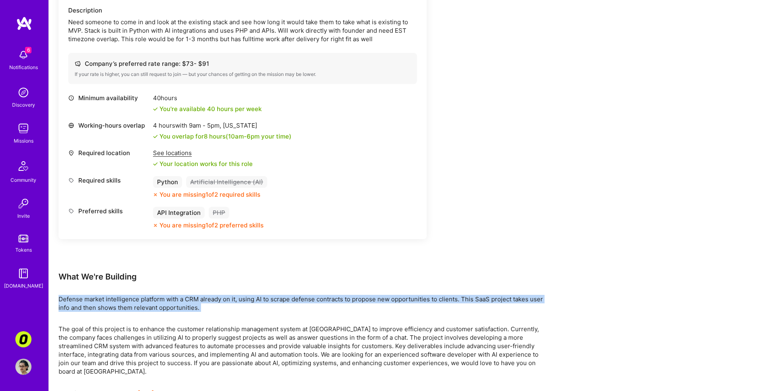
drag, startPoint x: 242, startPoint y: 286, endPoint x: 243, endPoint y: 314, distance: 27.5
click at [243, 314] on div "Earn tokens for inviting a new A.Teamer to this mission Do you know the perfect…" at bounding box center [301, 135] width 484 height 525
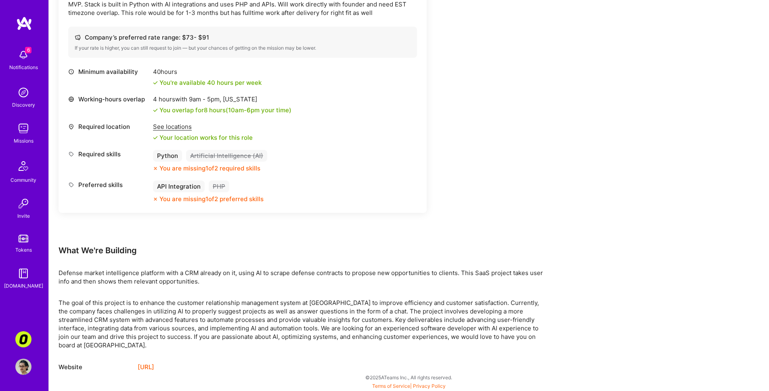
scroll to position [272, 0]
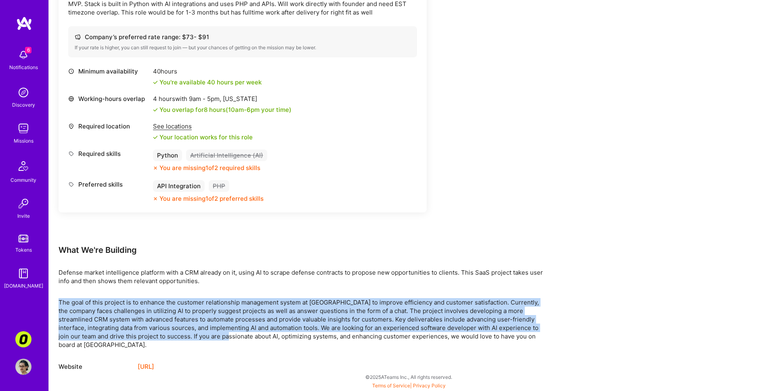
drag, startPoint x: 242, startPoint y: 293, endPoint x: 242, endPoint y: 339, distance: 46.0
click at [242, 338] on div "Earn tokens for inviting a new A.Teamer to this mission Do you know the perfect…" at bounding box center [301, 108] width 484 height 525
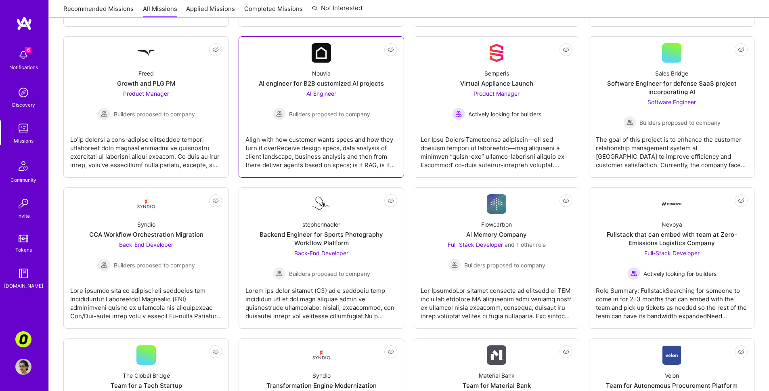
scroll to position [591, 0]
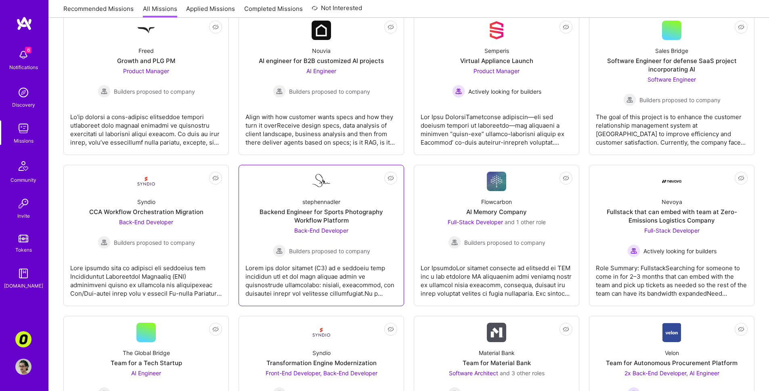
click at [386, 221] on div "Backend Engineer for Sports Photography Workflow Platform" at bounding box center [321, 215] width 152 height 17
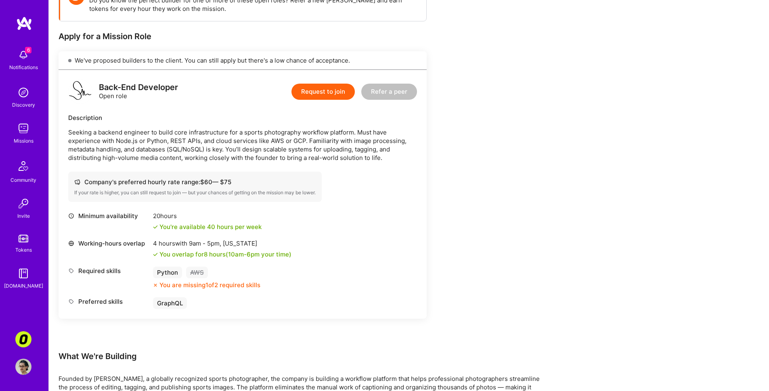
scroll to position [39, 0]
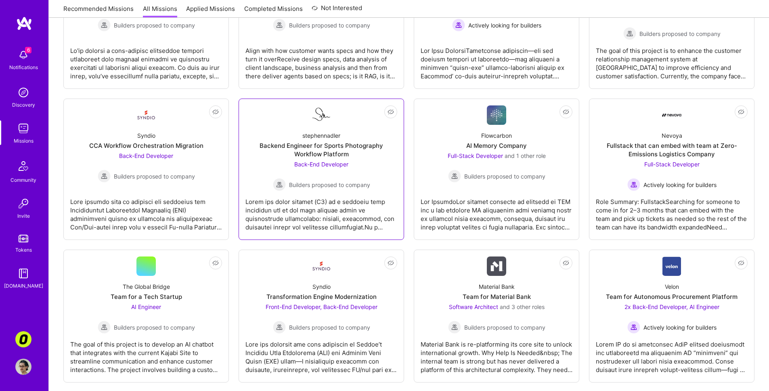
scroll to position [669, 0]
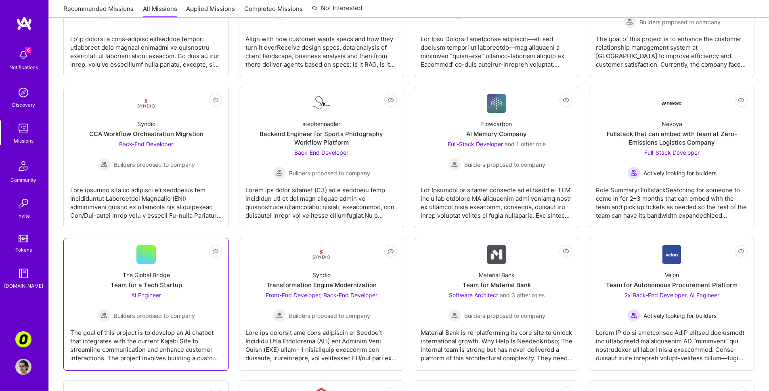
click at [209, 330] on div "The goal of this project is to develop an AI chatbot that integrates with the c…" at bounding box center [146, 342] width 152 height 40
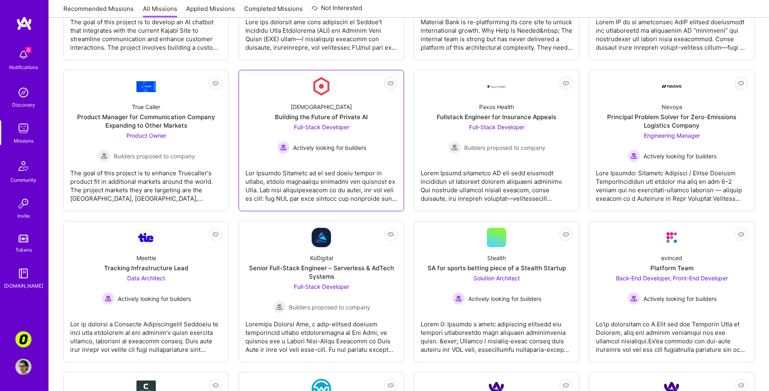
scroll to position [1030, 0]
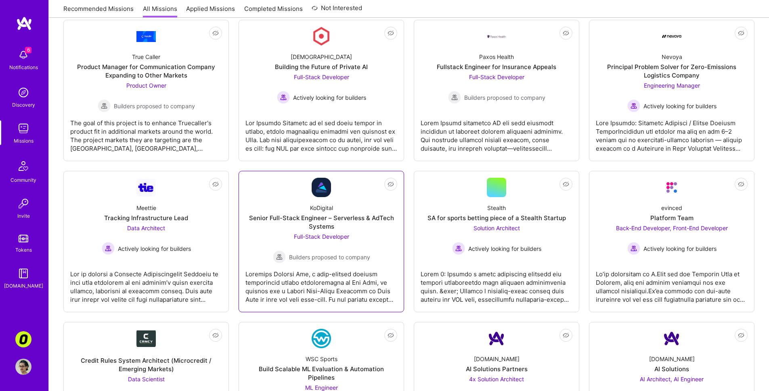
click at [303, 287] on div at bounding box center [321, 283] width 152 height 40
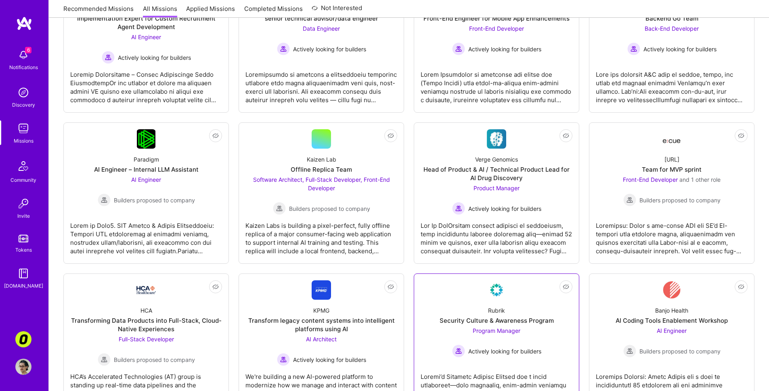
scroll to position [190, 0]
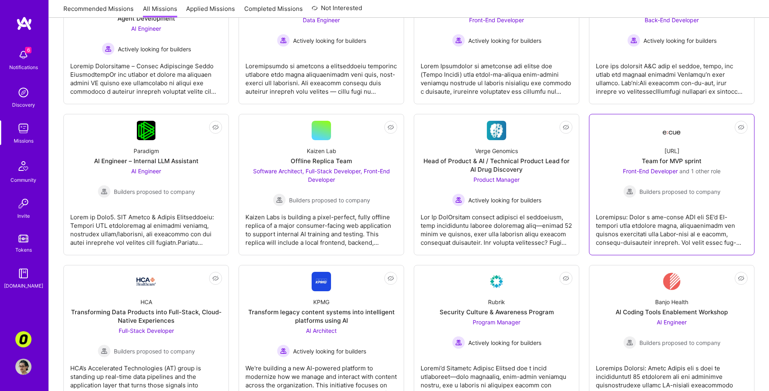
click at [611, 190] on div "Ecue.ai Team for MVP sprint Front-End Developer and 1 other role Builders propo…" at bounding box center [672, 169] width 152 height 58
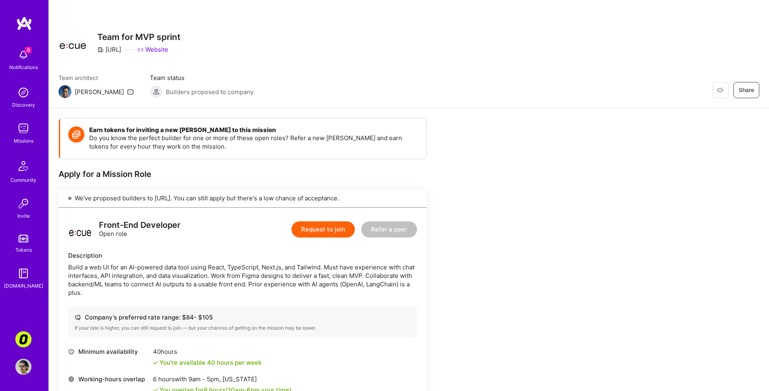
scroll to position [94, 0]
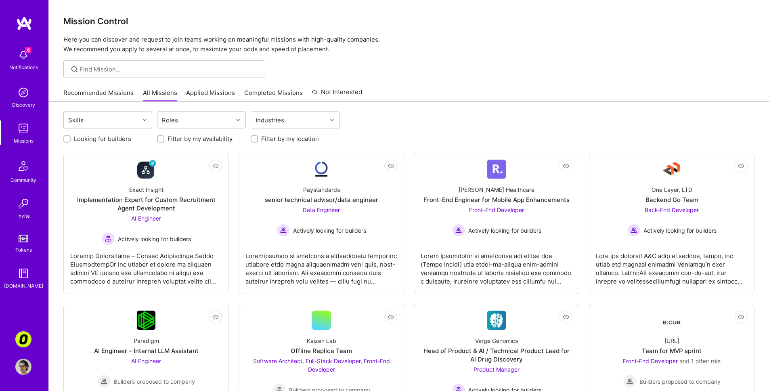
click at [19, 54] on img at bounding box center [23, 55] width 16 height 16
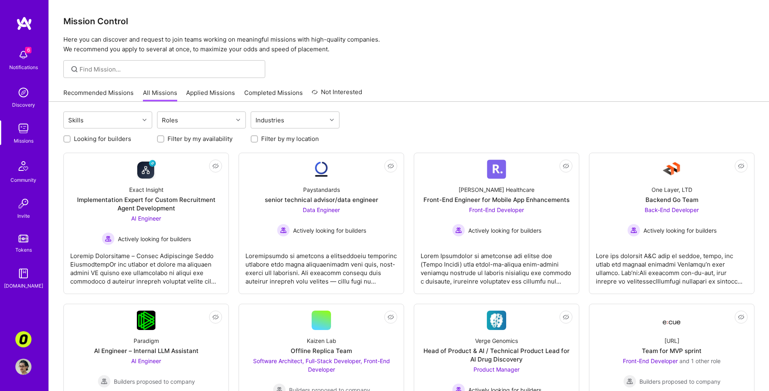
click at [23, 97] on img at bounding box center [23, 92] width 16 height 16
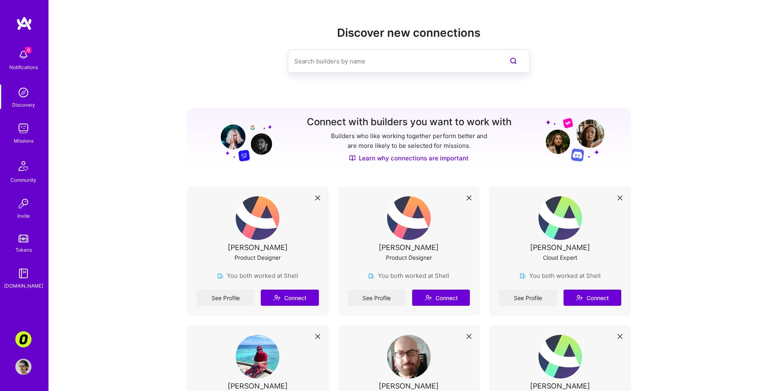
click at [587, 85] on div "Discover new connections" at bounding box center [409, 62] width 444 height 72
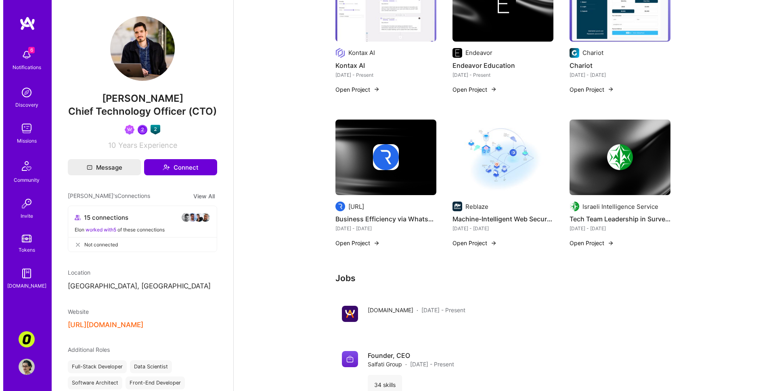
scroll to position [239, 0]
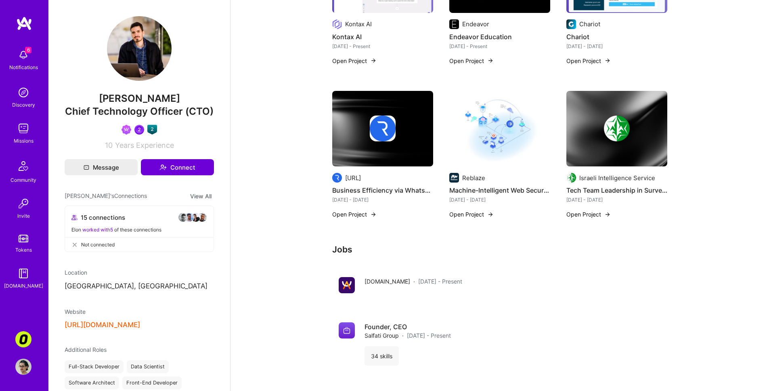
click at [597, 153] on img at bounding box center [616, 129] width 101 height 76
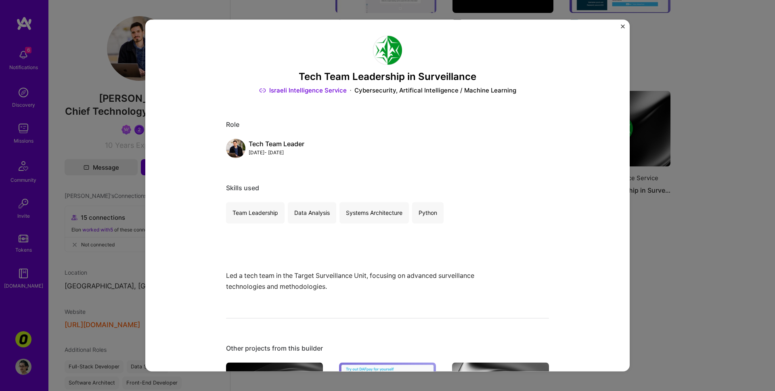
scroll to position [65, 0]
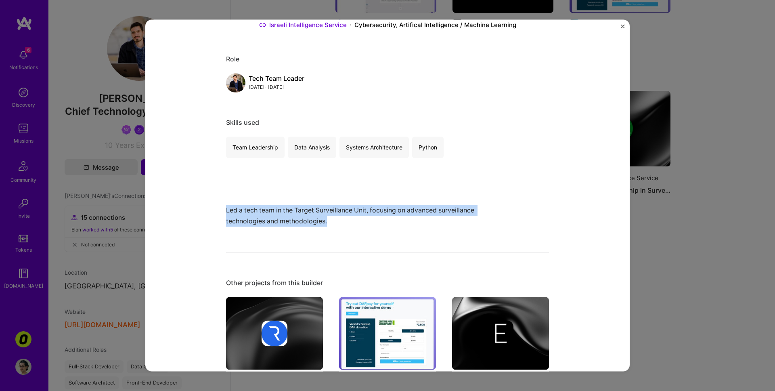
drag, startPoint x: 407, startPoint y: 212, endPoint x: 408, endPoint y: 220, distance: 7.7
click at [408, 219] on div "Led a tech team in the Target Surveillance Unit, focusing on advanced surveilla…" at bounding box center [357, 205] width 262 height 43
click at [407, 221] on p "Led a tech team in the Target Surveillance Unit, focusing on advanced surveilla…" at bounding box center [357, 216] width 262 height 22
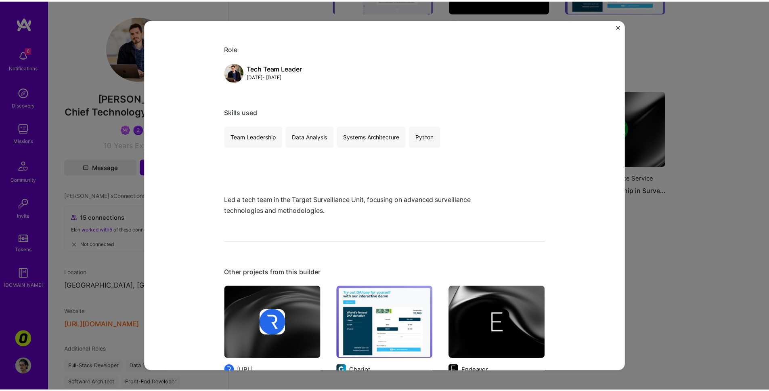
scroll to position [262, 0]
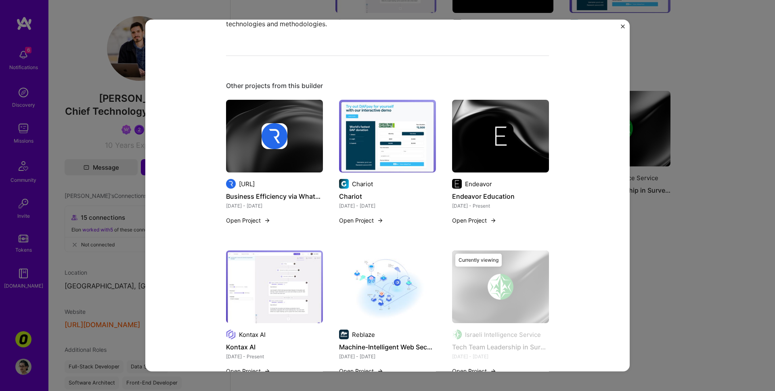
click at [658, 132] on div "Tech Team Leadership in Surveillance Israeli Intelligence Service Cybersecurity…" at bounding box center [387, 195] width 775 height 391
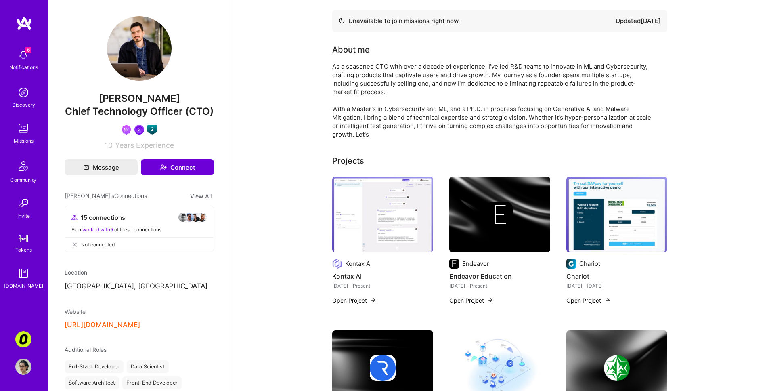
click at [120, 329] on button "[URL][DOMAIN_NAME]" at bounding box center [102, 324] width 75 height 8
click at [440, 168] on div "Projects Kontax AI Kontax AI [DATE] - Present Open Project Endeavor Endeavor Ed…" at bounding box center [499, 311] width 335 height 313
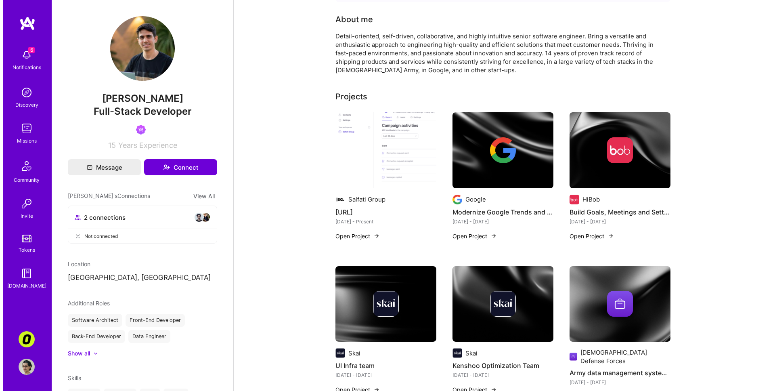
scroll to position [164, 0]
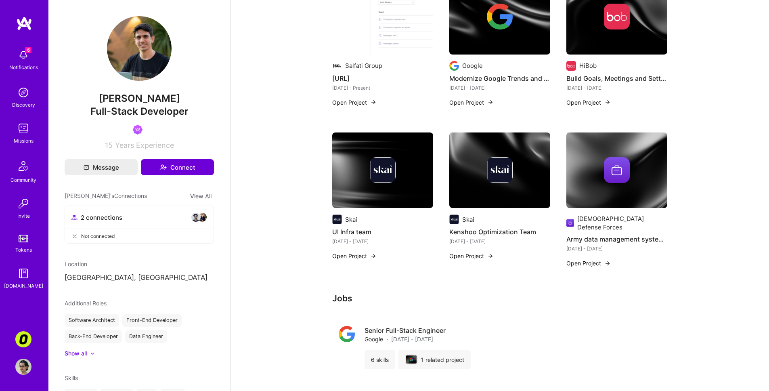
click at [601, 163] on div at bounding box center [616, 170] width 101 height 26
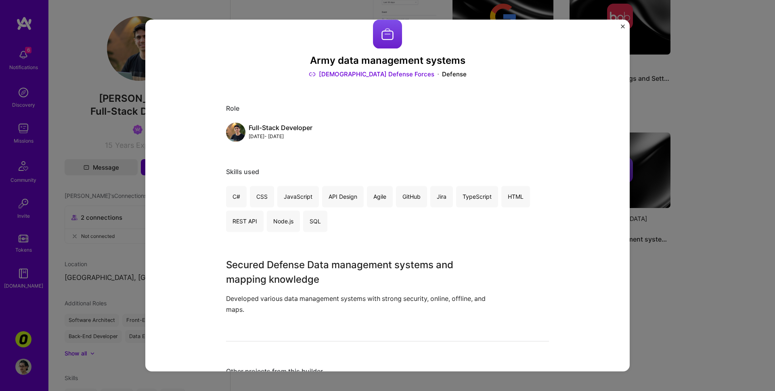
scroll to position [17, 0]
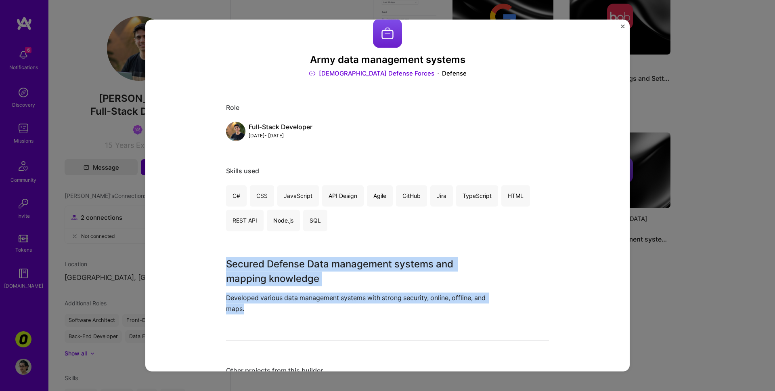
drag, startPoint x: 393, startPoint y: 254, endPoint x: 382, endPoint y: 305, distance: 52.5
click at [382, 305] on div "Army data management systems Israel Defense Forces Defense Role Full-Stack Deve…" at bounding box center [387, 348] width 323 height 658
drag, startPoint x: 379, startPoint y: 312, endPoint x: 376, endPoint y: 264, distance: 48.1
click at [376, 264] on div "Secured Defense Data management systems and mapping knowledge Developed various…" at bounding box center [357, 285] width 262 height 57
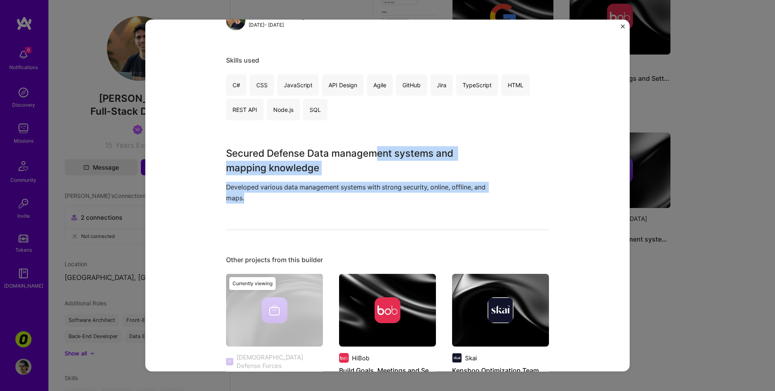
scroll to position [125, 0]
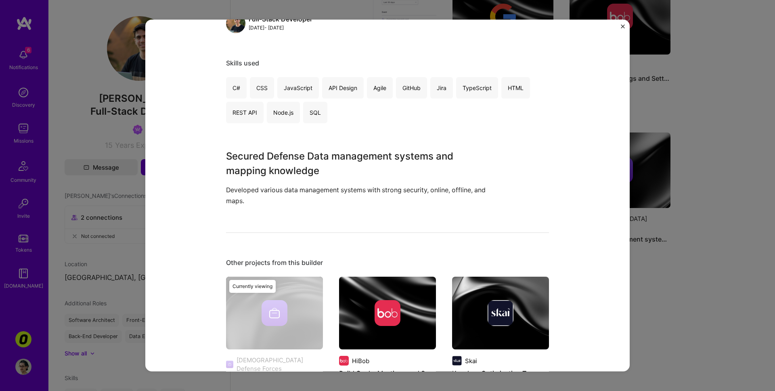
click at [444, 210] on div "Army data management systems Israel Defense Forces Defense Role Full-Stack Deve…" at bounding box center [387, 240] width 323 height 658
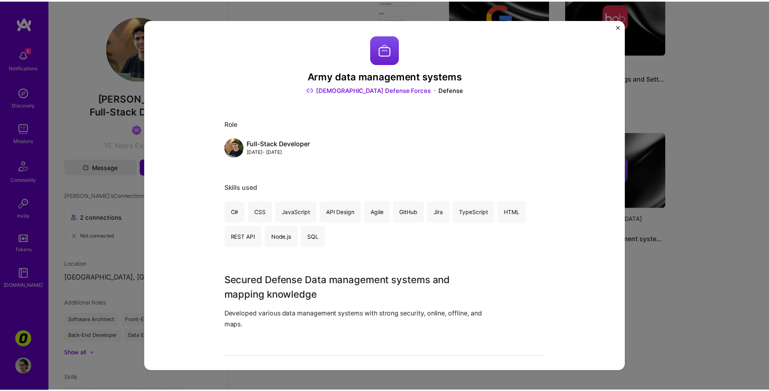
scroll to position [0, 0]
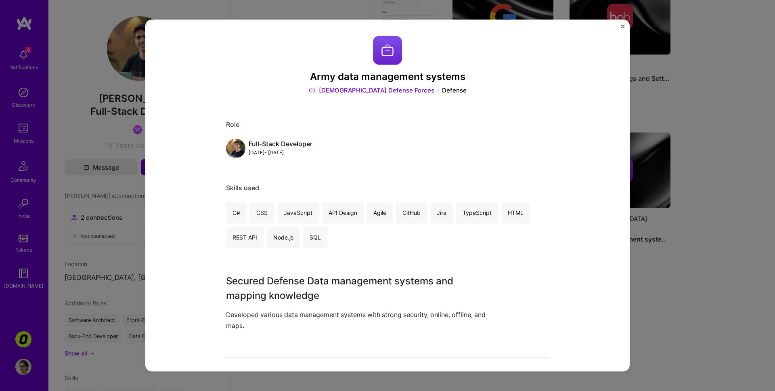
click at [127, 85] on div "Army data management systems Israel Defense Forces Defense Role Full-Stack Deve…" at bounding box center [387, 195] width 775 height 391
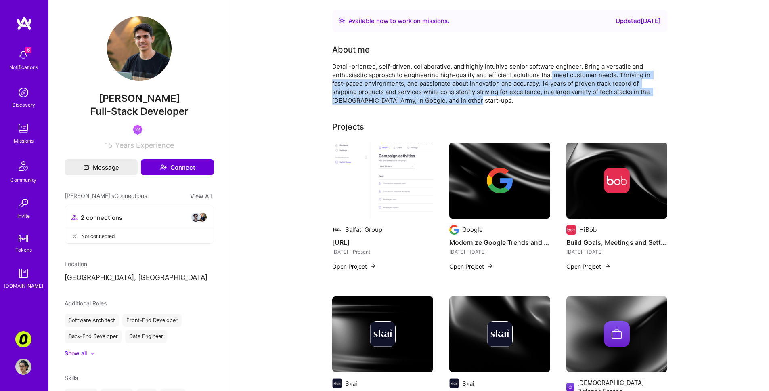
drag, startPoint x: 552, startPoint y: 77, endPoint x: 551, endPoint y: 101, distance: 24.2
click at [551, 101] on div "Detail-oriented, self-driven, collaborative, and highly intuitive senior softwa…" at bounding box center [493, 83] width 323 height 42
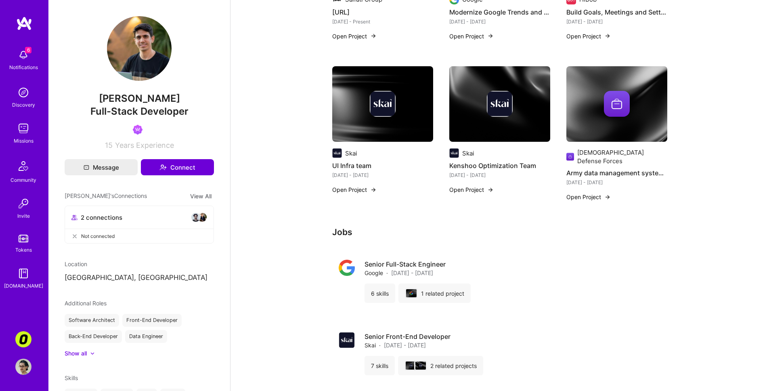
scroll to position [219, 0]
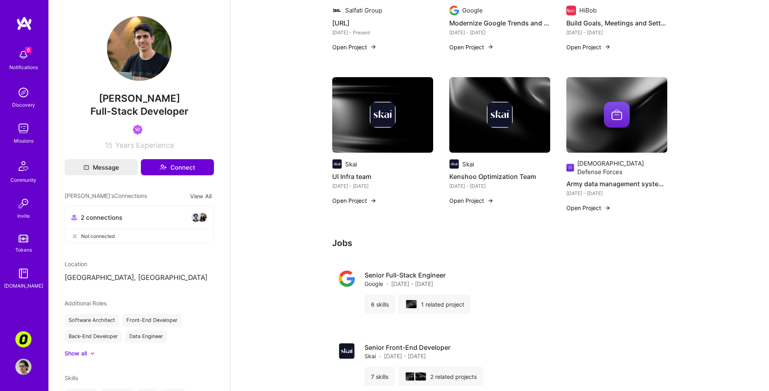
click at [191, 216] on img at bounding box center [196, 217] width 10 height 10
